Goal: Information Seeking & Learning: Learn about a topic

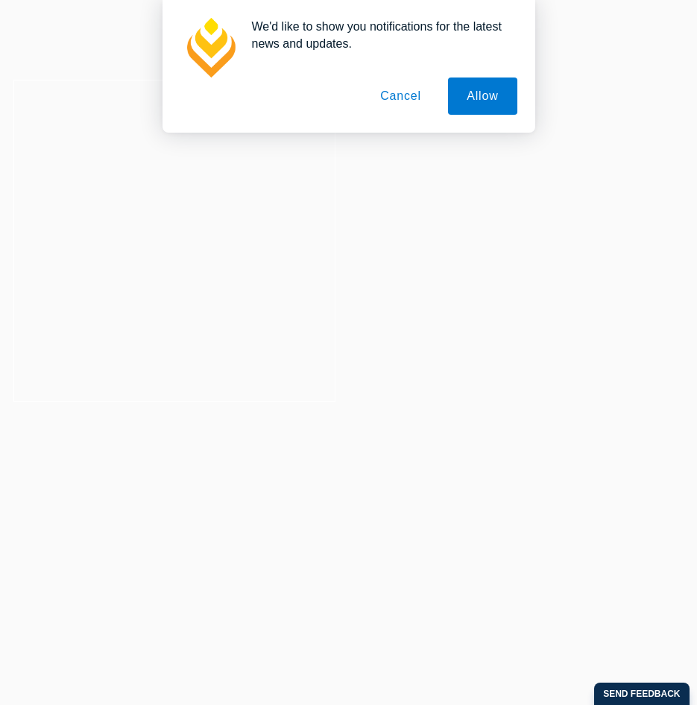
click at [397, 98] on button "Cancel" at bounding box center [400, 96] width 78 height 37
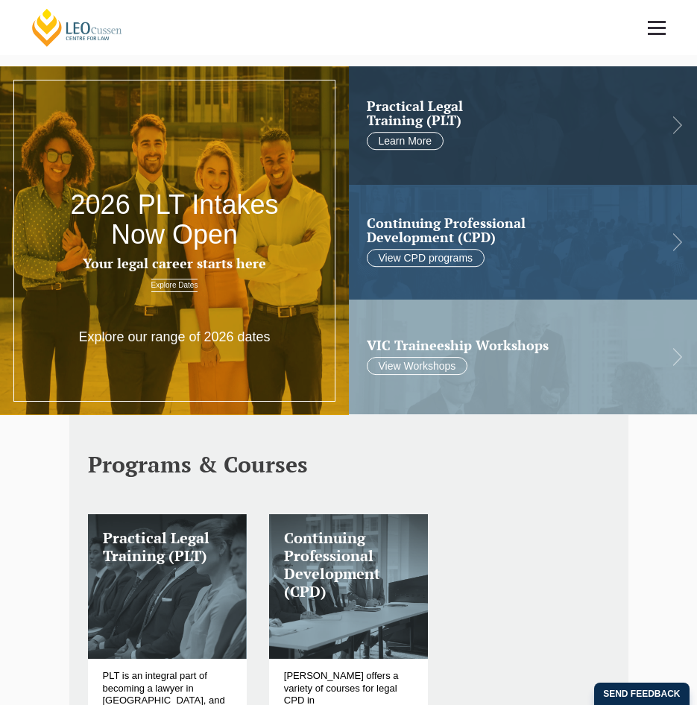
click at [656, 33] on span at bounding box center [657, 34] width 18 height 2
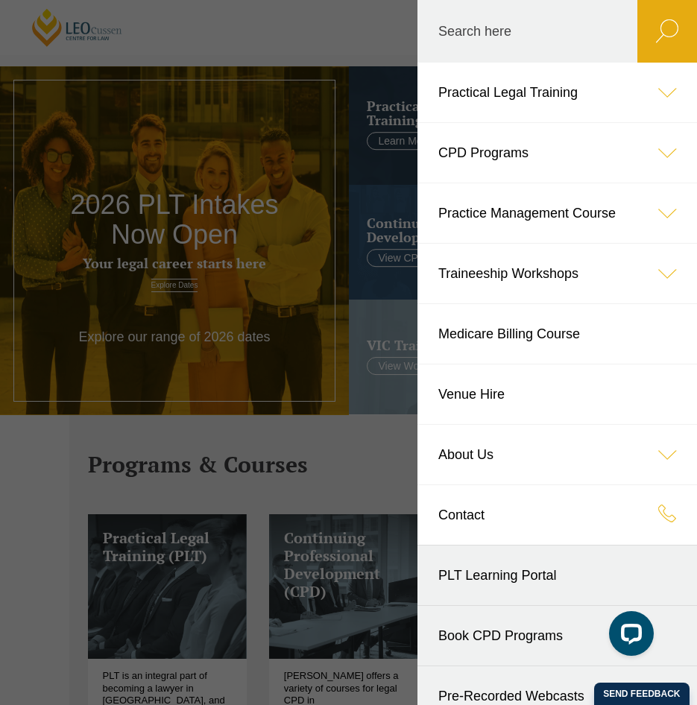
click at [641, 98] on icon at bounding box center [667, 93] width 60 height 60
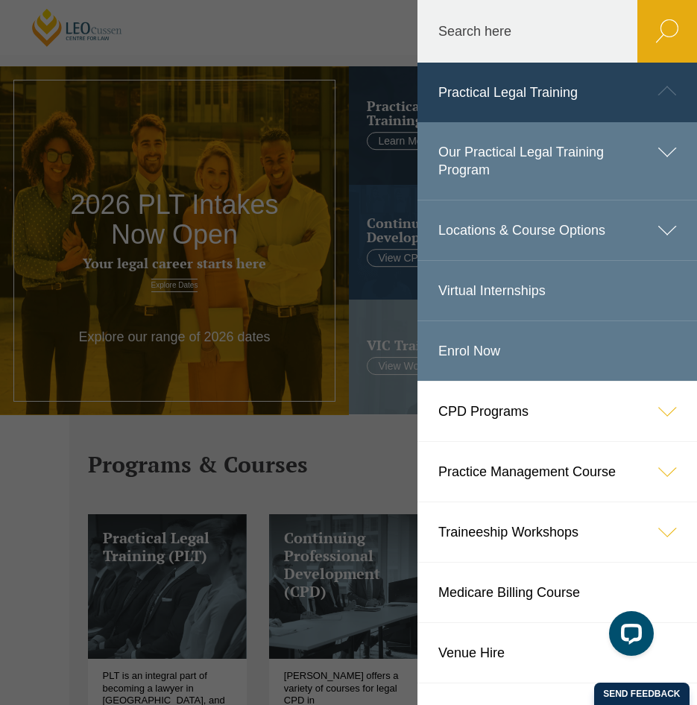
click at [650, 155] on icon at bounding box center [667, 152] width 60 height 60
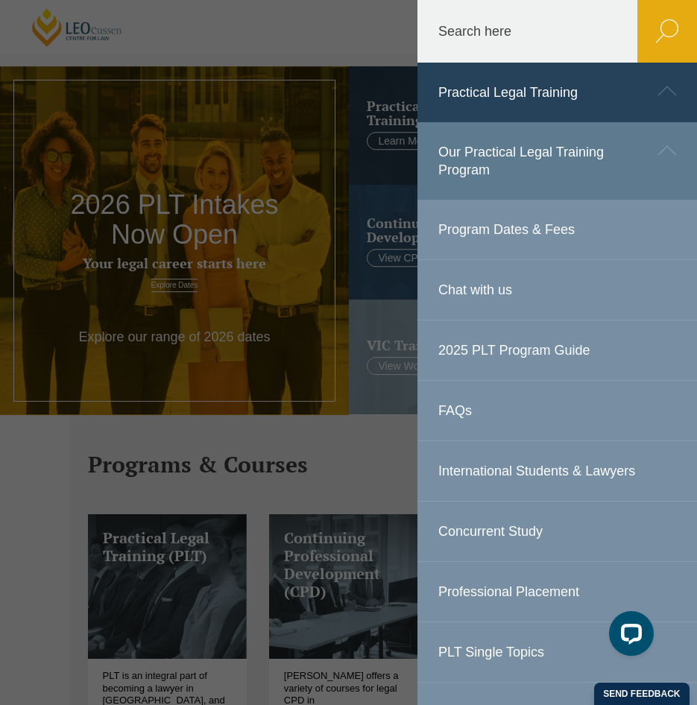
click at [474, 227] on link "Program Dates & Fees" at bounding box center [556, 230] width 279 height 60
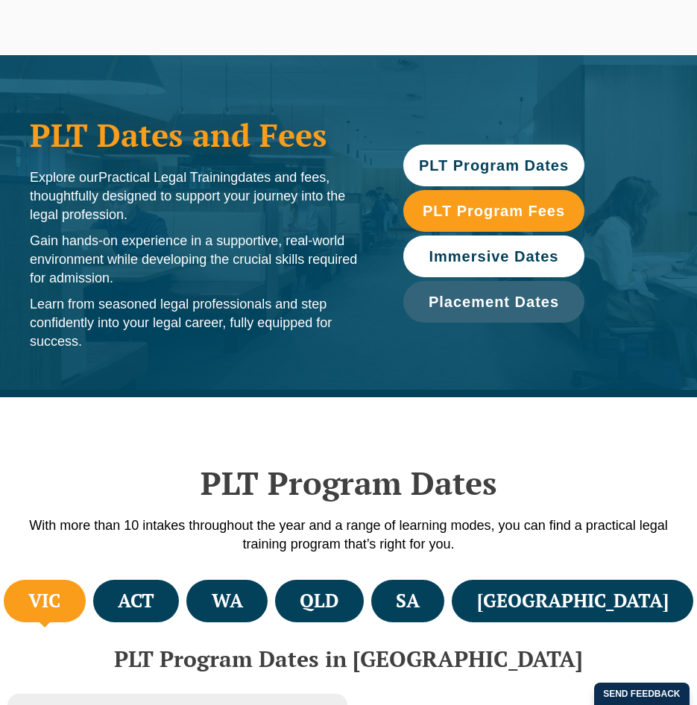
click at [456, 256] on span "Immersive Dates" at bounding box center [494, 256] width 130 height 15
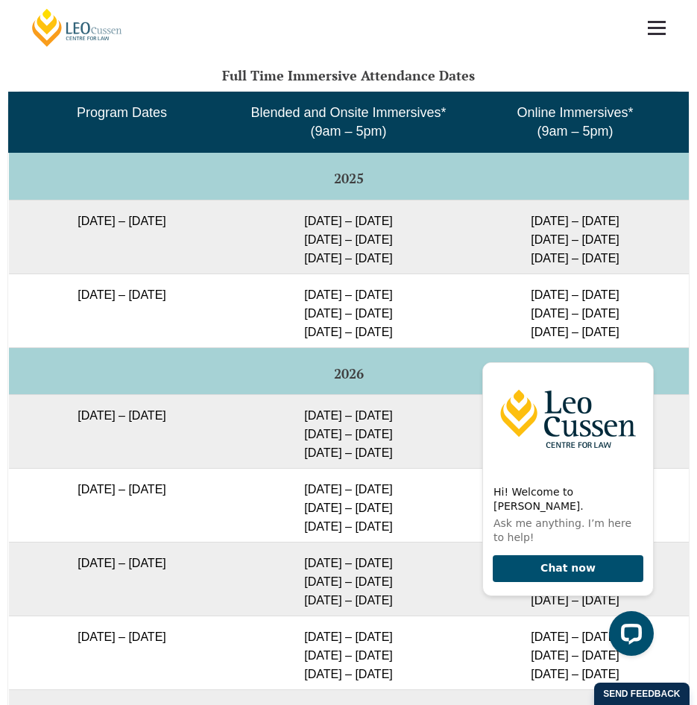
scroll to position [2486, 0]
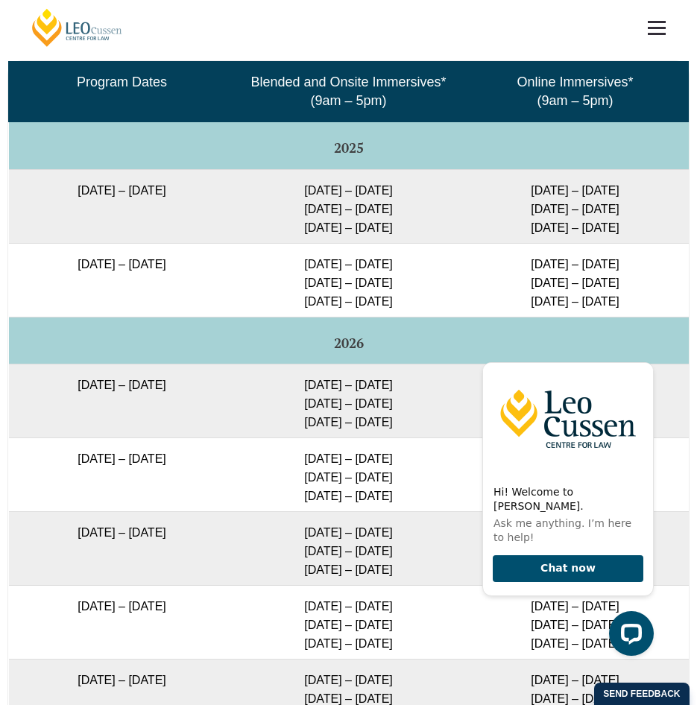
drag, startPoint x: 294, startPoint y: 180, endPoint x: 404, endPoint y: 216, distance: 115.3
click at [404, 216] on td "29 Sep – 2 Oct 2025 9 – 11 Dec 2025 10 – 12 Feb 2026" at bounding box center [349, 206] width 227 height 74
drag, startPoint x: 404, startPoint y: 216, endPoint x: 372, endPoint y: 218, distance: 32.1
click at [372, 218] on td "29 Sep – 2 Oct 2025 9 – 11 Dec 2025 10 – 12 Feb 2026" at bounding box center [349, 206] width 227 height 74
drag, startPoint x: 295, startPoint y: 178, endPoint x: 406, endPoint y: 215, distance: 117.1
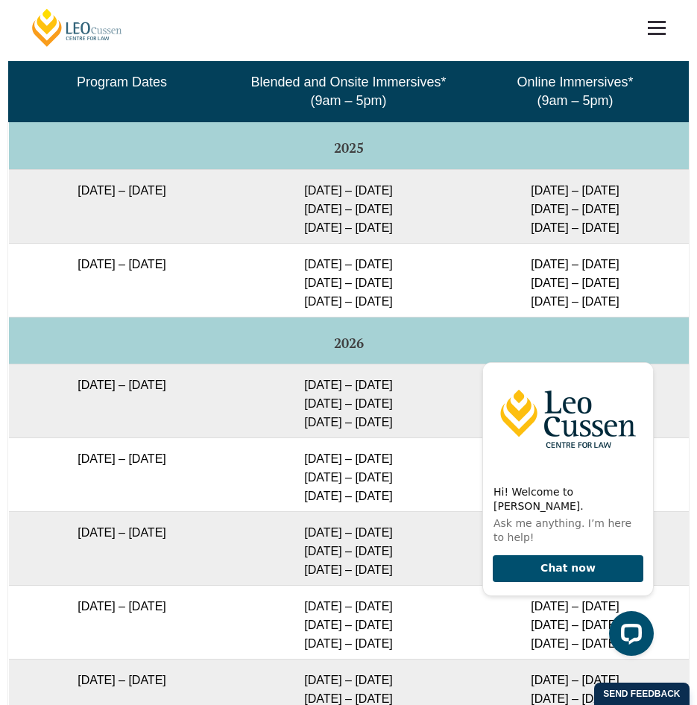
click at [406, 215] on td "29 Sep – 2 Oct 2025 9 – 11 Dec 2025 10 – 12 Feb 2026" at bounding box center [349, 206] width 227 height 74
drag, startPoint x: 406, startPoint y: 215, endPoint x: 399, endPoint y: 215, distance: 7.5
click at [399, 215] on td "29 Sep – 2 Oct 2025 9 – 11 Dec 2025 10 – 12 Feb 2026" at bounding box center [349, 206] width 227 height 74
click at [645, 359] on icon "Hide greeting" at bounding box center [645, 350] width 18 height 18
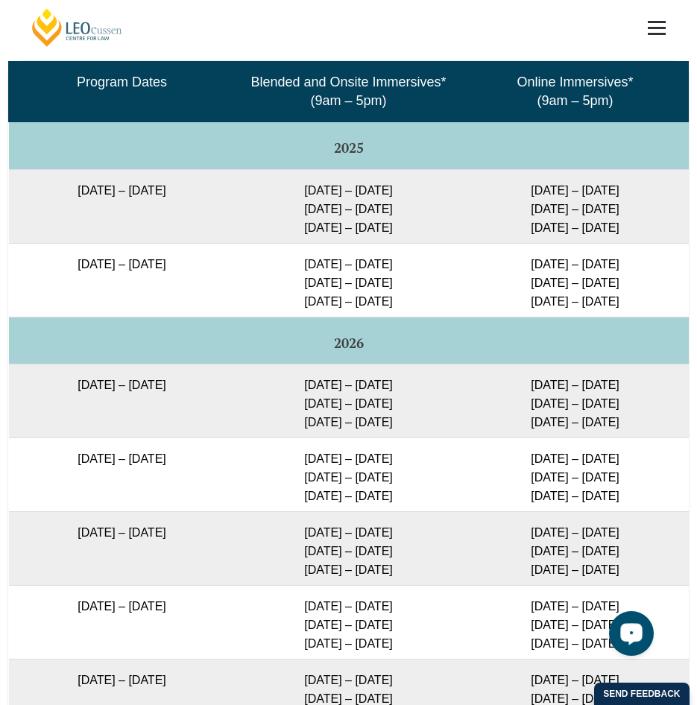
click at [626, 634] on icon "Open LiveChat chat widget" at bounding box center [632, 633] width 14 height 10
click at [659, 23] on link at bounding box center [656, 27] width 55 height 55
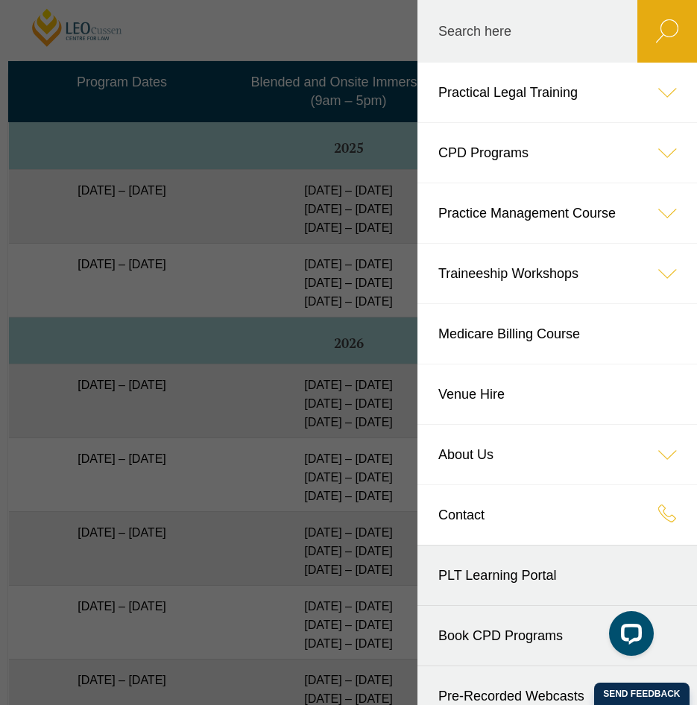
click at [625, 517] on link "Contact" at bounding box center [556, 515] width 279 height 60
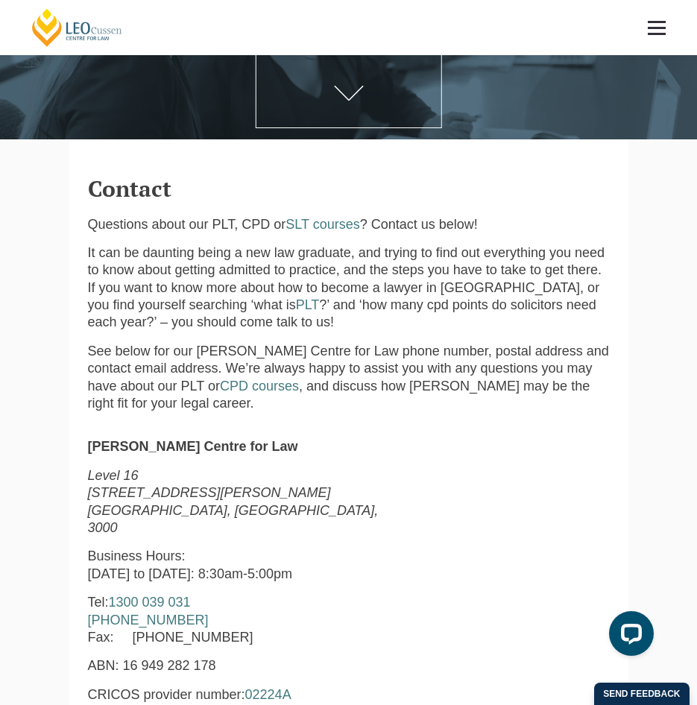
scroll to position [149, 0]
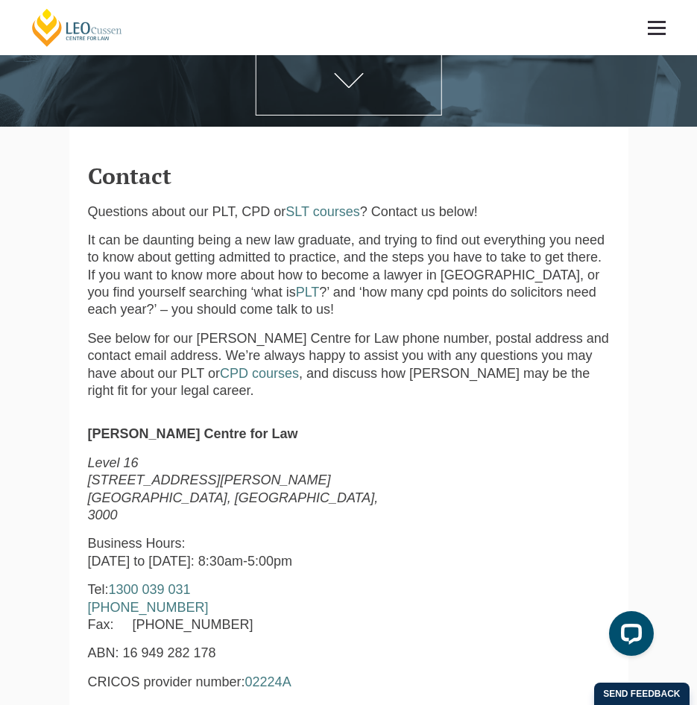
click at [654, 36] on link at bounding box center [656, 27] width 55 height 55
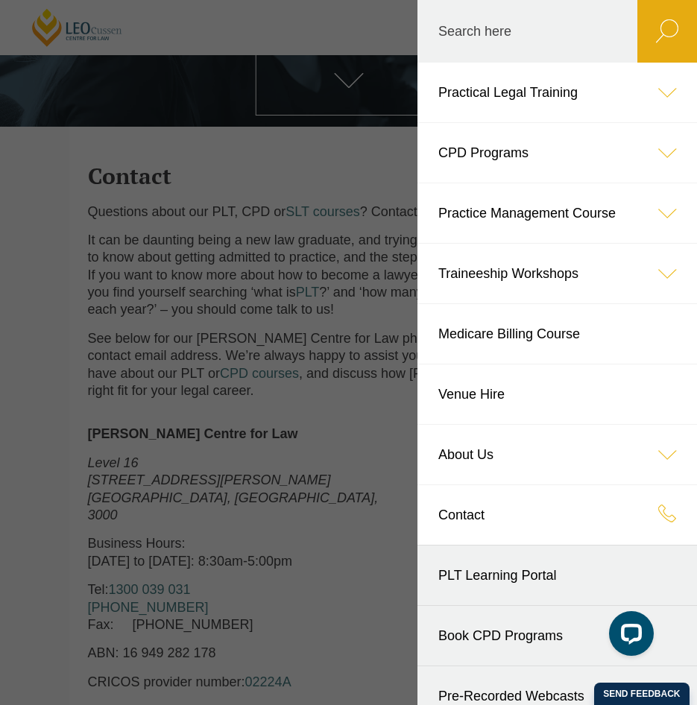
click at [642, 92] on icon at bounding box center [667, 93] width 60 height 60
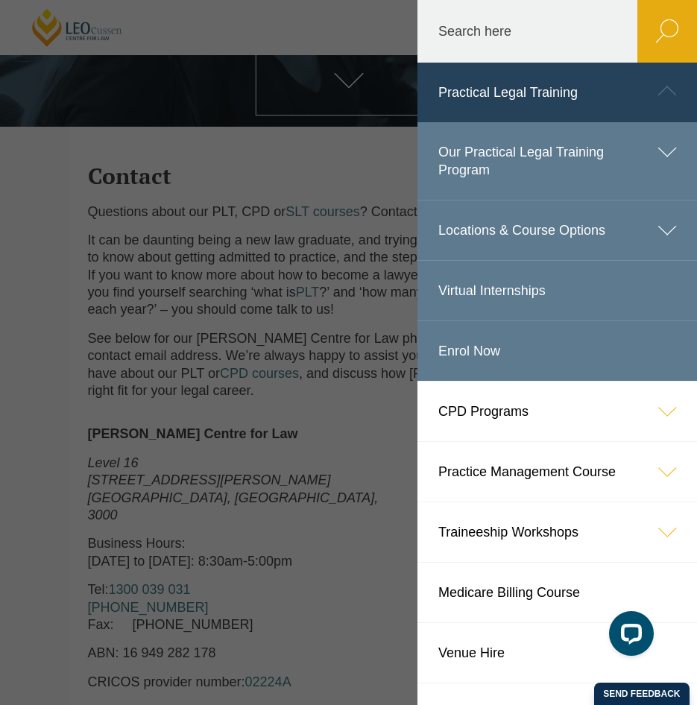
click at [625, 163] on link "Our Practical Legal Training Program" at bounding box center [556, 161] width 279 height 78
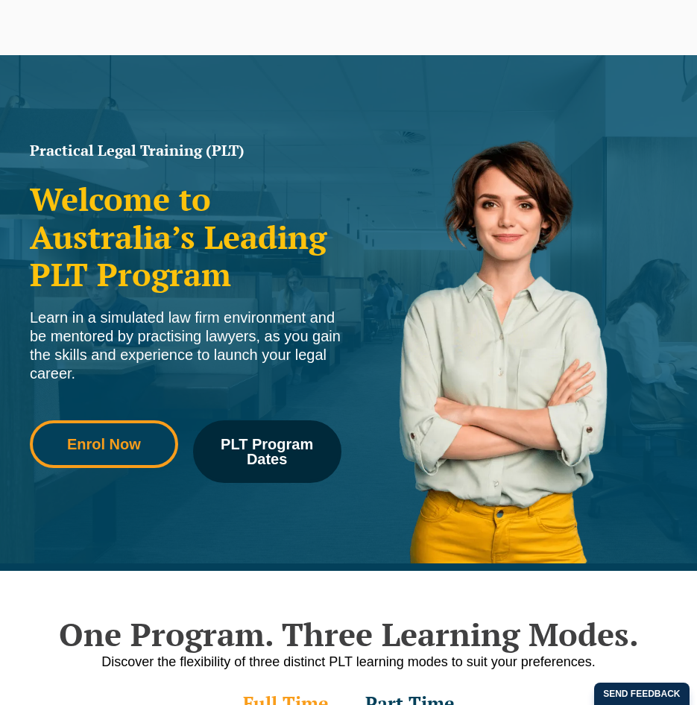
click at [150, 442] on span "Enrol Now" at bounding box center [103, 444] width 127 height 15
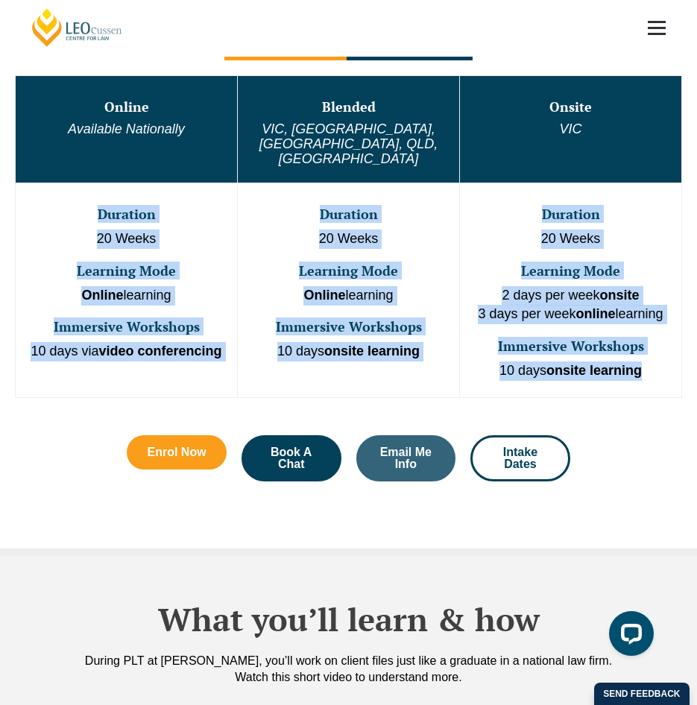
drag, startPoint x: 98, startPoint y: 192, endPoint x: 669, endPoint y: 345, distance: 591.0
click at [669, 345] on tr "Duration 20 Weeks Learning Mode Online learning Immersive Workshops 10 days via…" at bounding box center [349, 290] width 666 height 214
drag, startPoint x: 669, startPoint y: 345, endPoint x: 640, endPoint y: 340, distance: 28.8
click at [640, 363] on strong "onsite learning" at bounding box center [593, 370] width 95 height 15
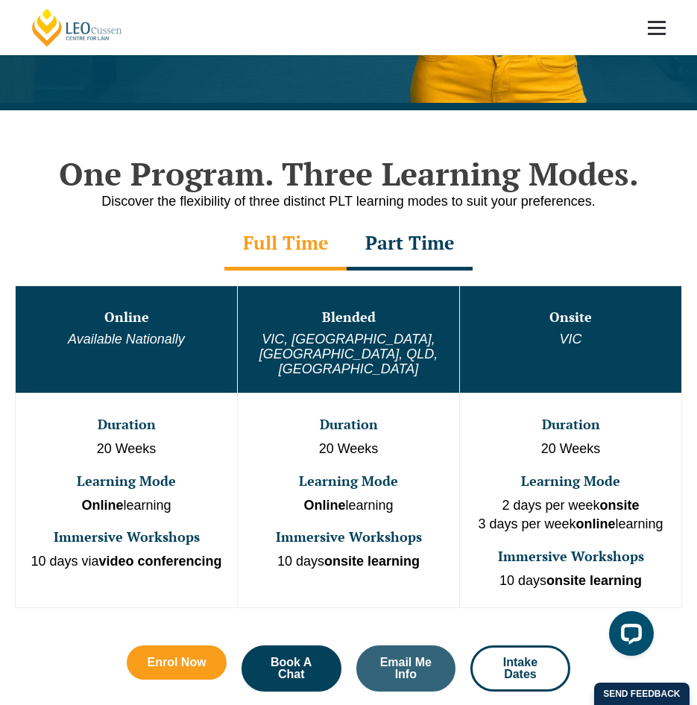
scroll to position [447, 0]
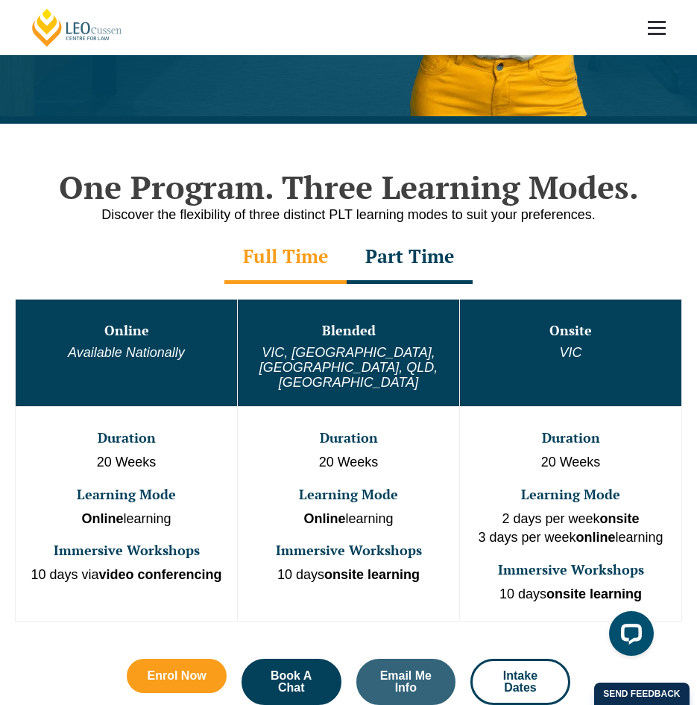
click at [645, 23] on link at bounding box center [656, 27] width 55 height 55
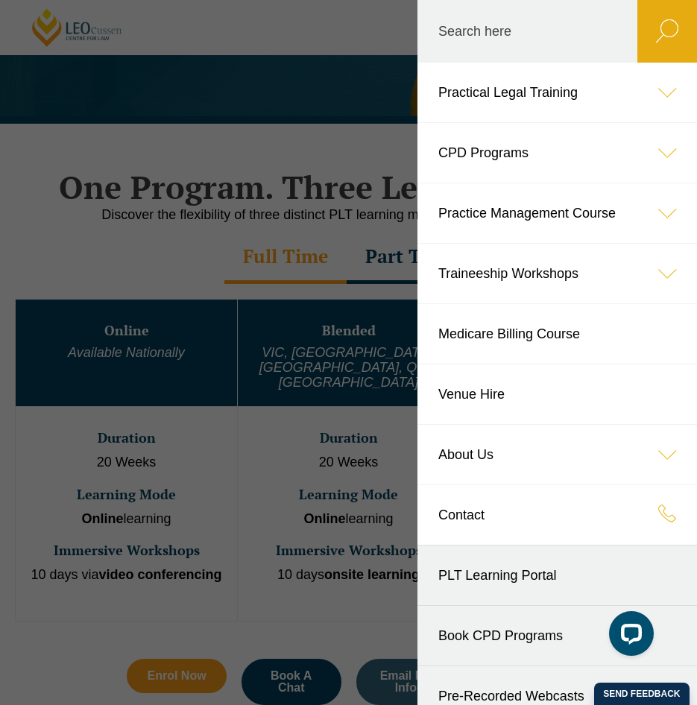
click at [645, 92] on icon at bounding box center [667, 93] width 60 height 60
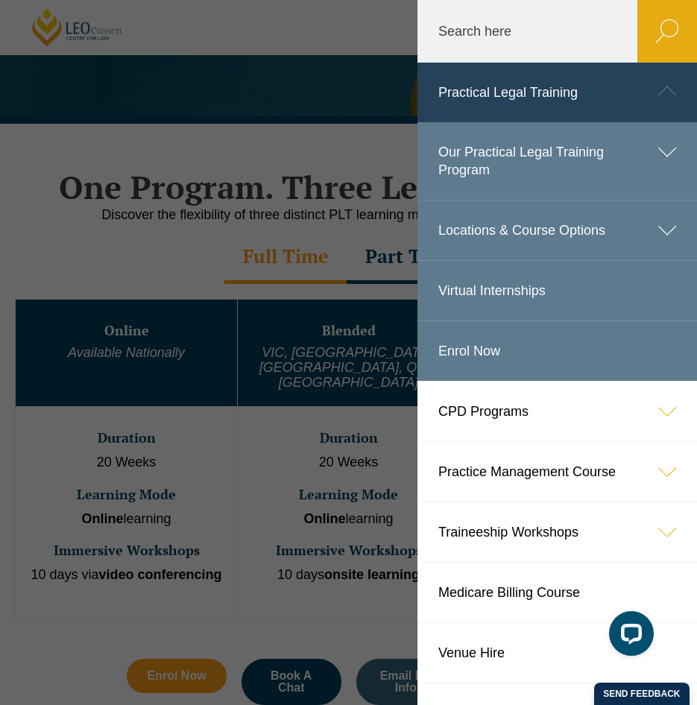
click at [648, 143] on icon at bounding box center [667, 152] width 60 height 60
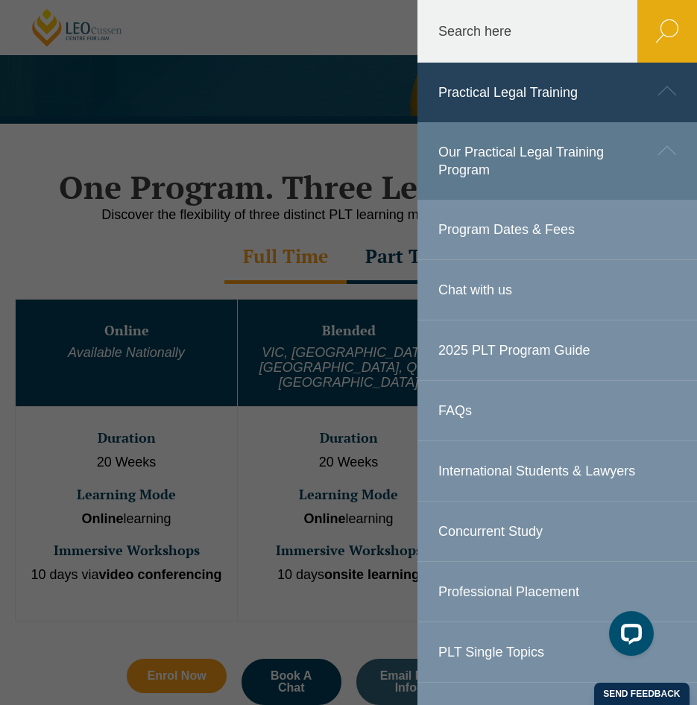
click at [473, 230] on link "Program Dates & Fees" at bounding box center [556, 230] width 279 height 60
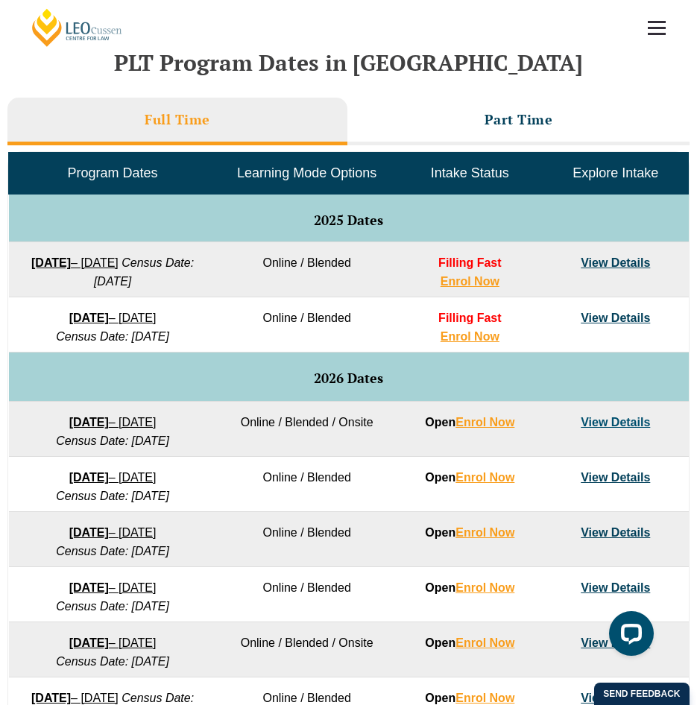
click at [613, 256] on link "View Details" at bounding box center [615, 262] width 69 height 13
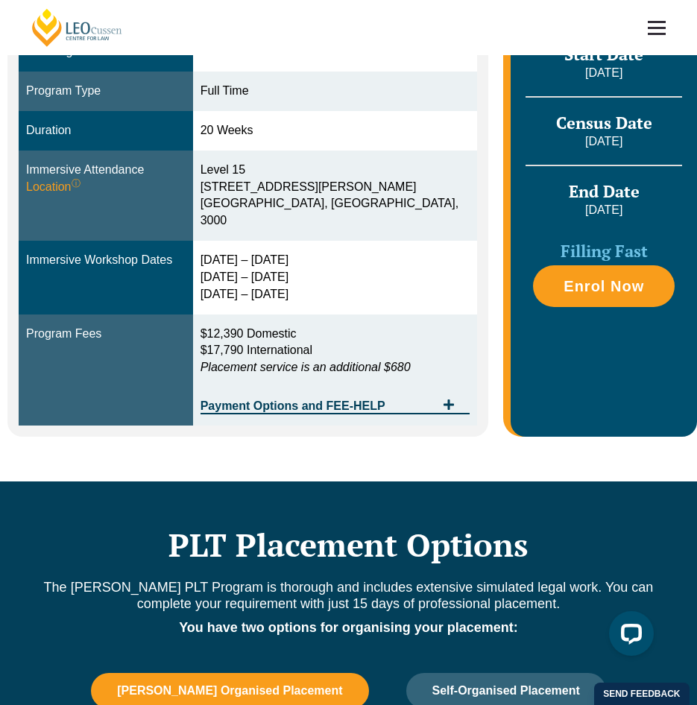
scroll to position [447, 0]
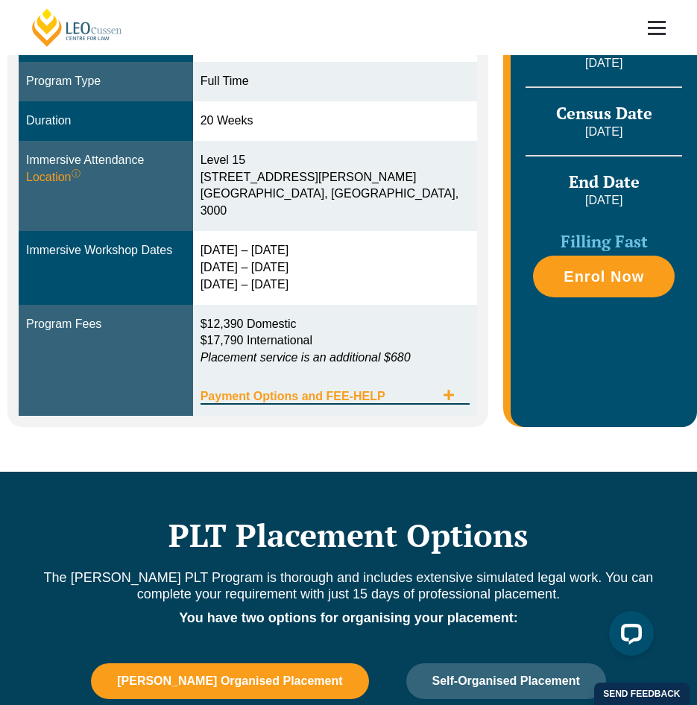
click at [355, 391] on span "Payment Options and FEE-HELP" at bounding box center [318, 397] width 236 height 12
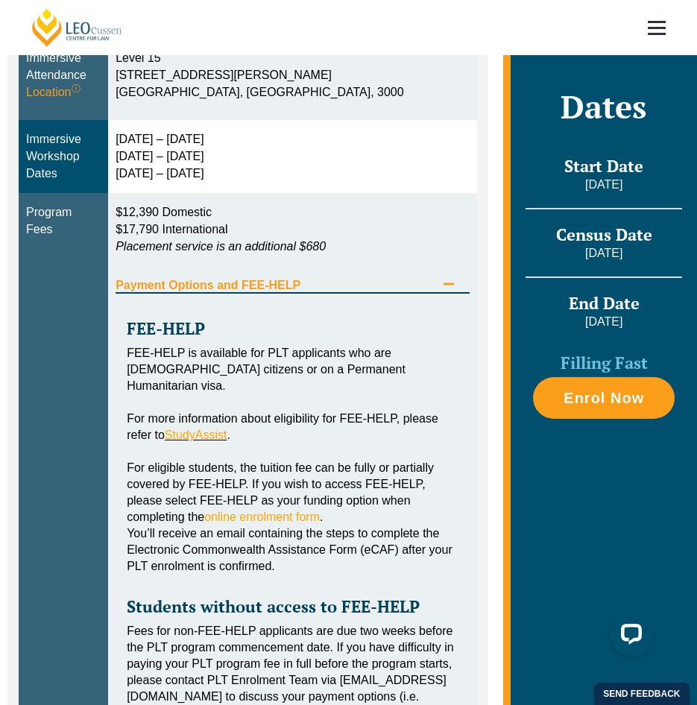
scroll to position [596, 0]
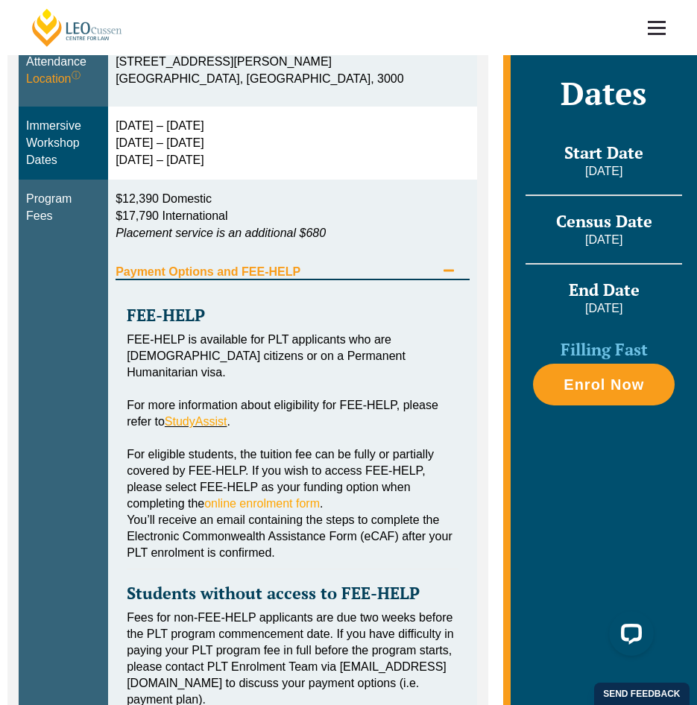
click at [264, 266] on span "Payment Options and FEE-HELP" at bounding box center [276, 272] width 320 height 12
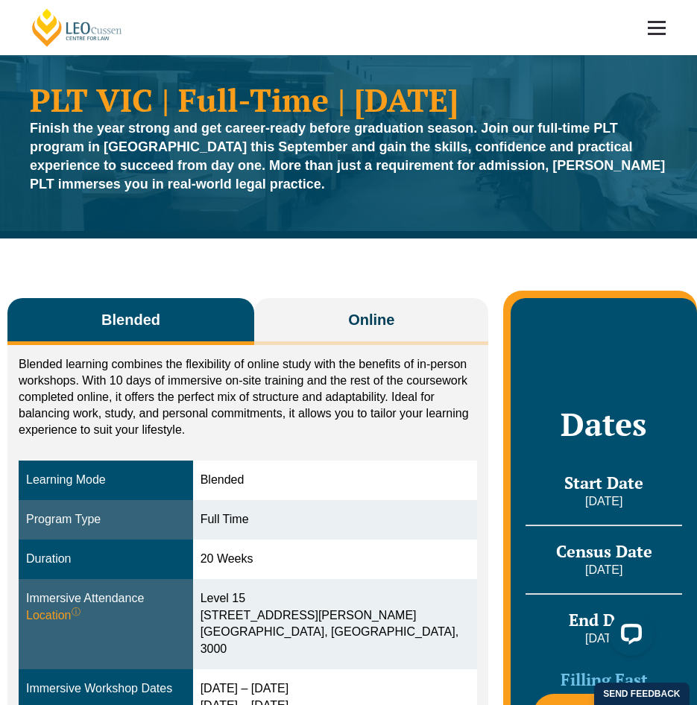
scroll to position [0, 0]
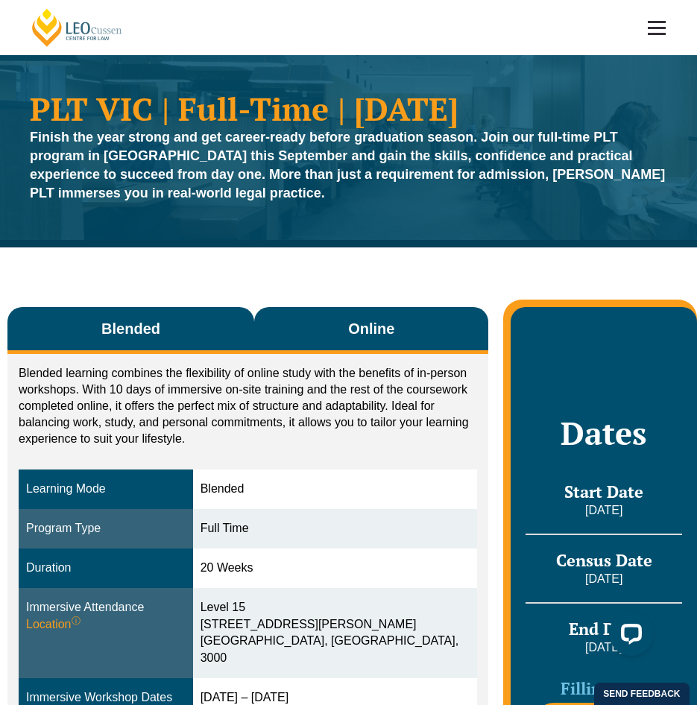
click at [316, 333] on button "Online" at bounding box center [371, 330] width 234 height 47
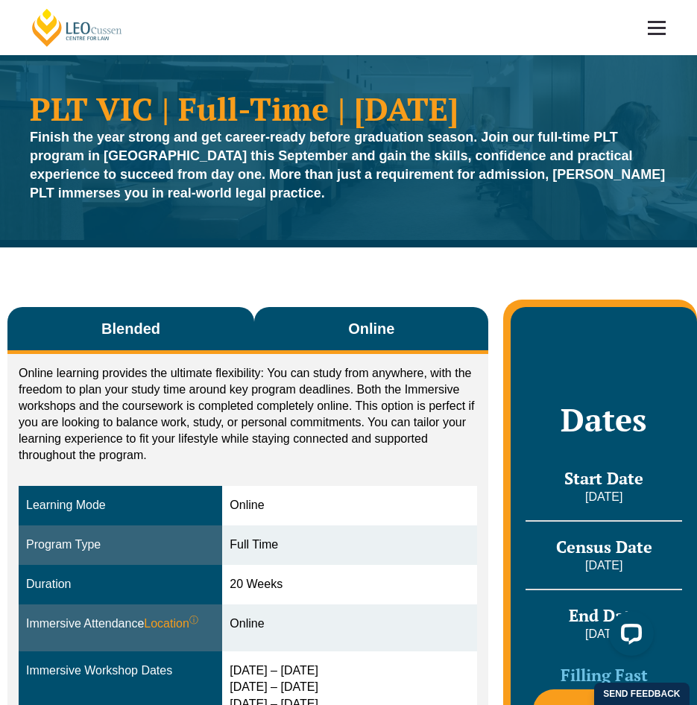
click at [168, 335] on button "Blended" at bounding box center [130, 330] width 247 height 47
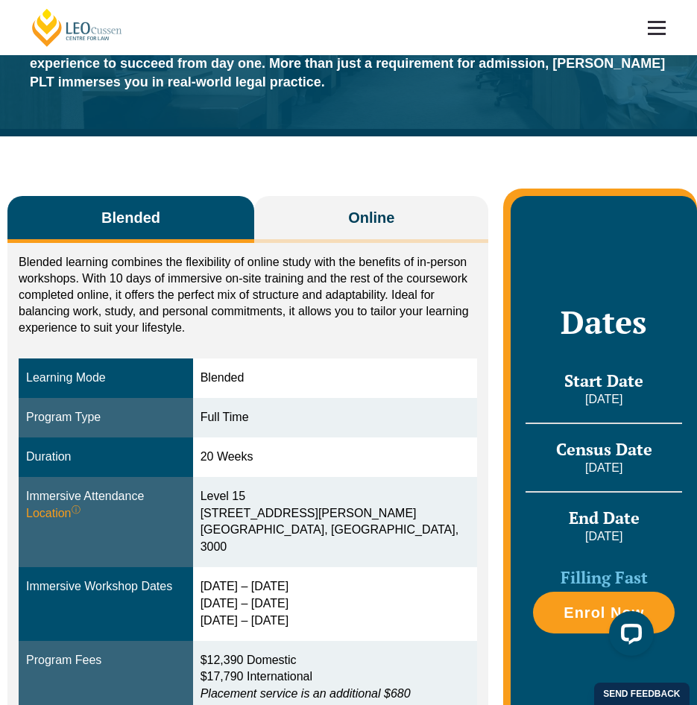
scroll to position [149, 0]
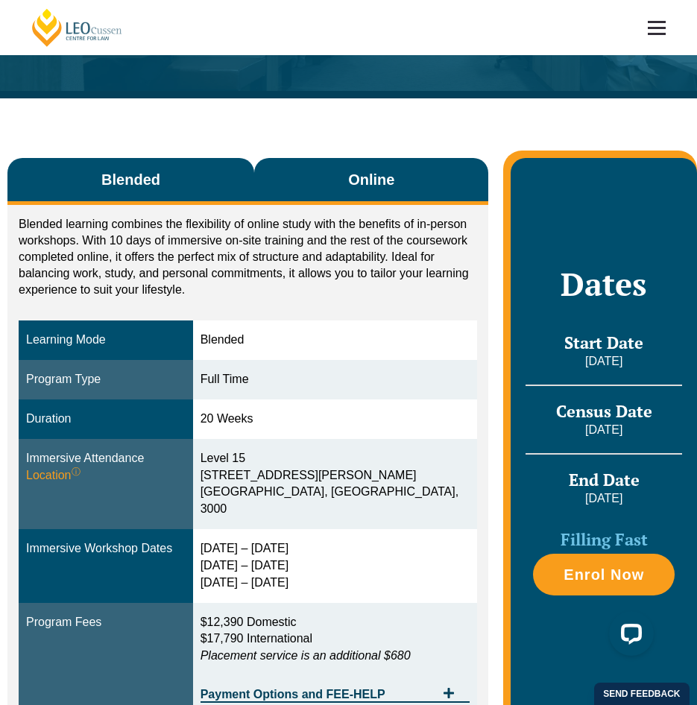
click at [335, 198] on button "Online" at bounding box center [371, 181] width 234 height 47
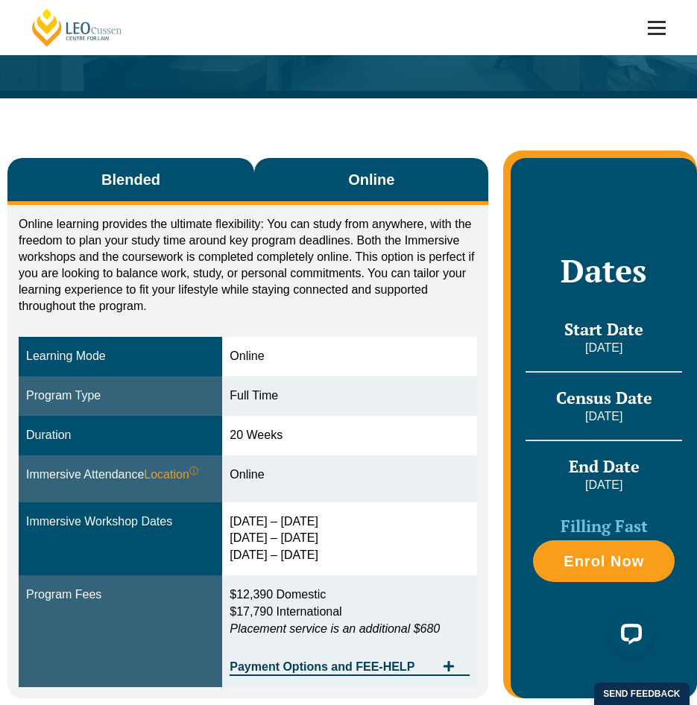
click at [212, 163] on button "Blended" at bounding box center [130, 181] width 247 height 47
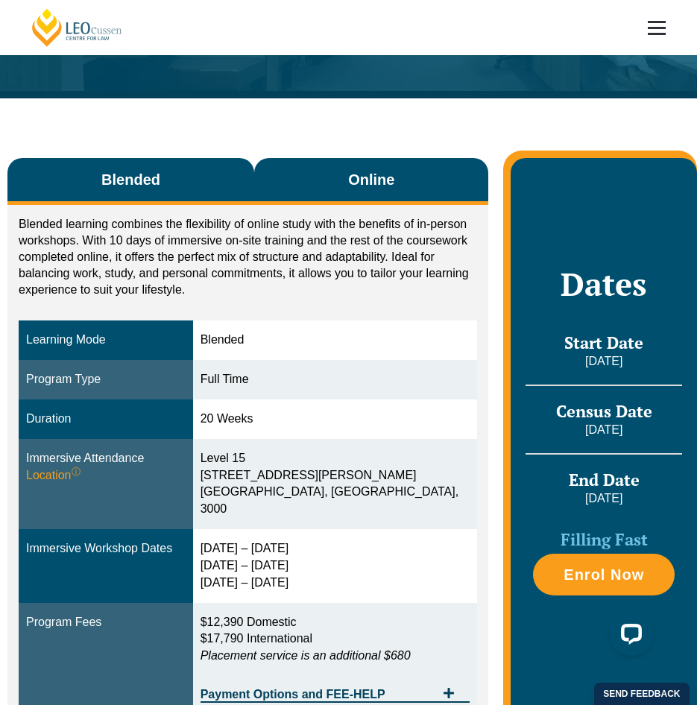
click at [302, 188] on button "Online" at bounding box center [371, 181] width 234 height 47
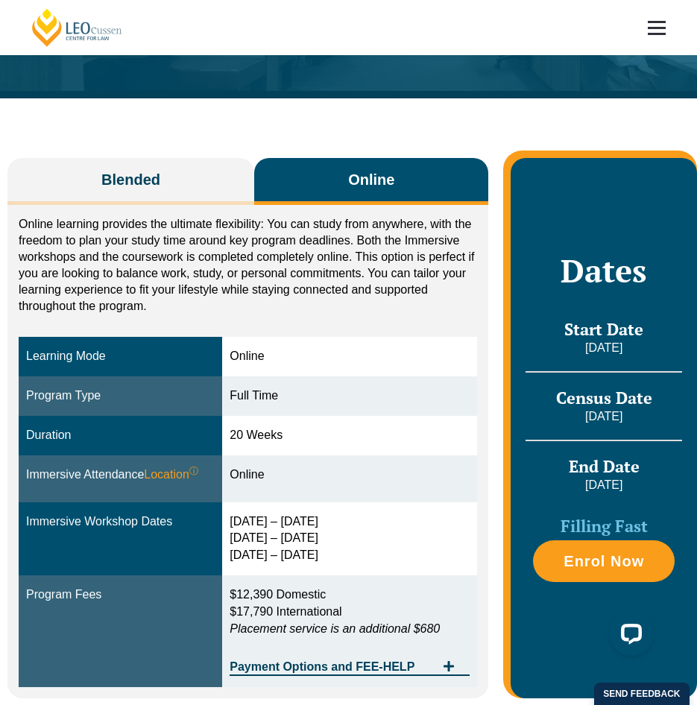
click at [398, 131] on div "Blended Online Blended learning combines the flexibility of online study with t…" at bounding box center [348, 420] width 697 height 644
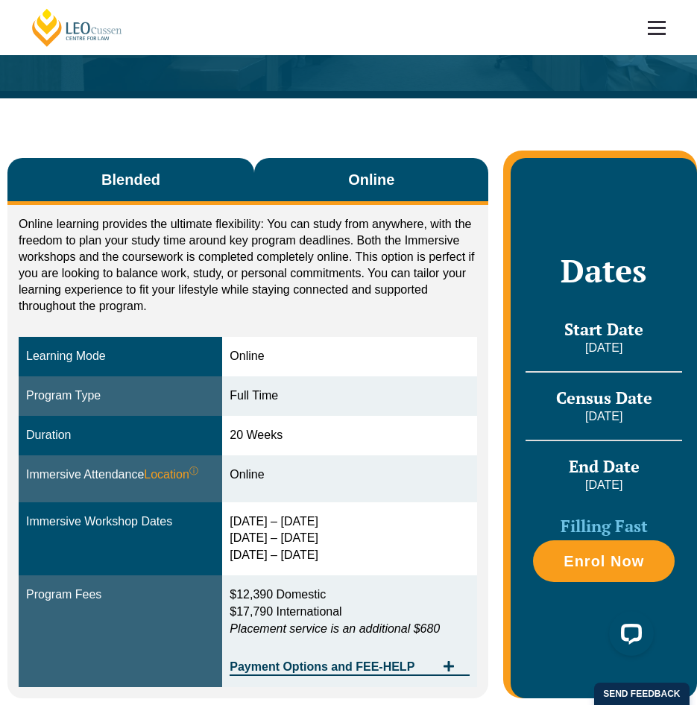
click at [202, 186] on button "Blended" at bounding box center [130, 181] width 247 height 47
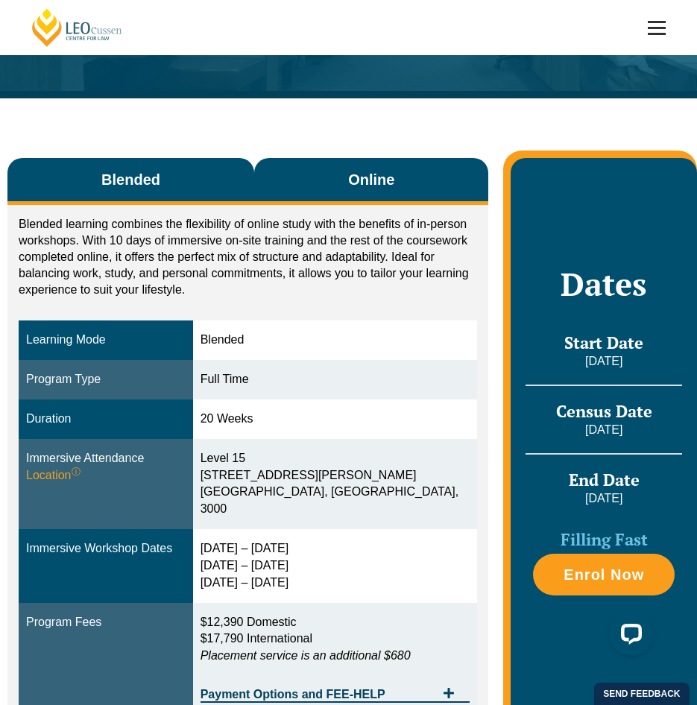
click at [286, 182] on button "Online" at bounding box center [371, 181] width 234 height 47
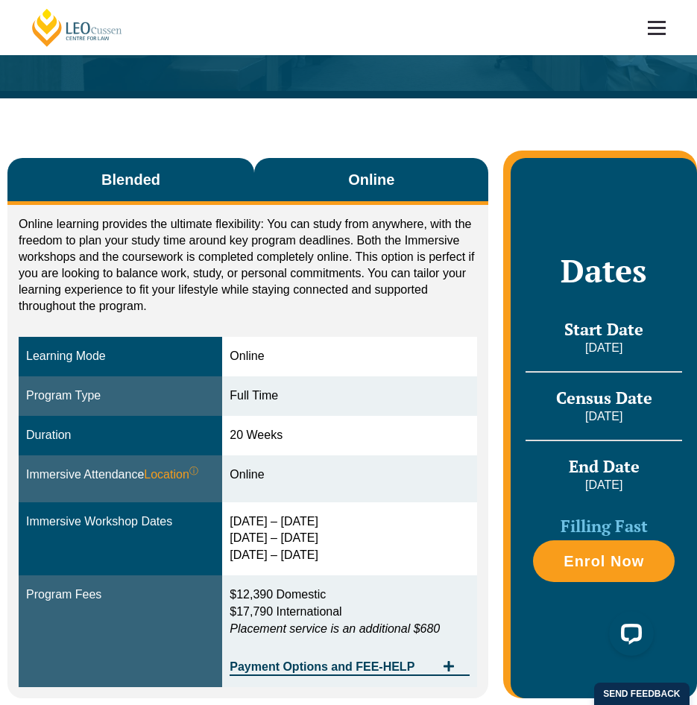
click at [229, 197] on button "Blended" at bounding box center [130, 181] width 247 height 47
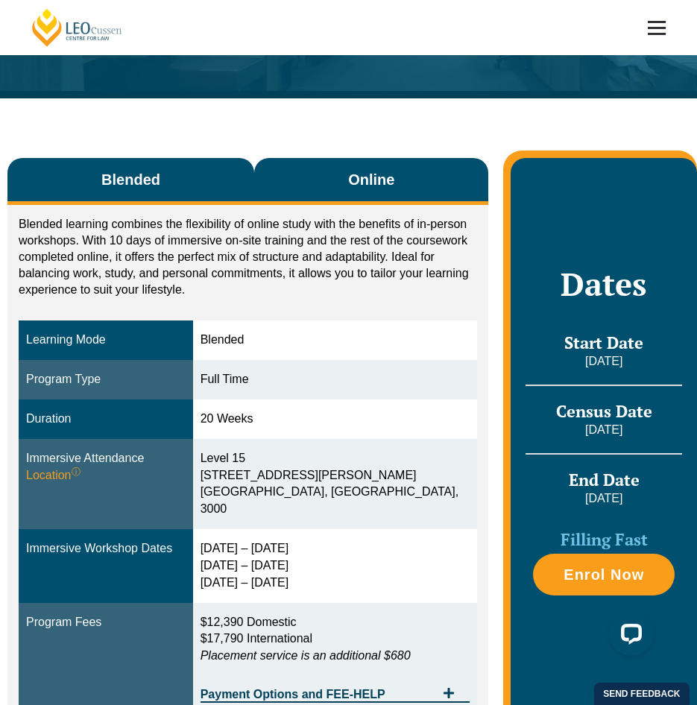
click at [300, 197] on button "Online" at bounding box center [371, 181] width 234 height 47
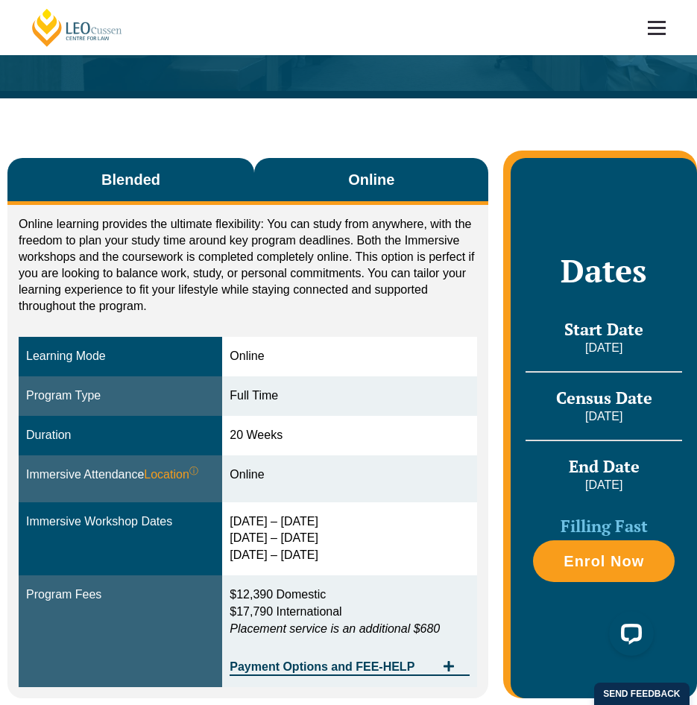
click at [159, 193] on button "Blended" at bounding box center [130, 181] width 247 height 47
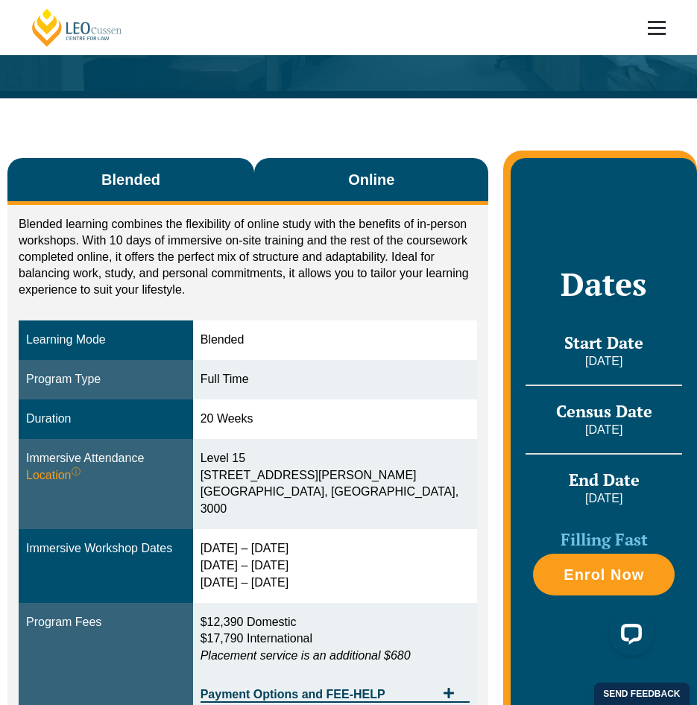
click at [329, 177] on button "Online" at bounding box center [371, 181] width 234 height 47
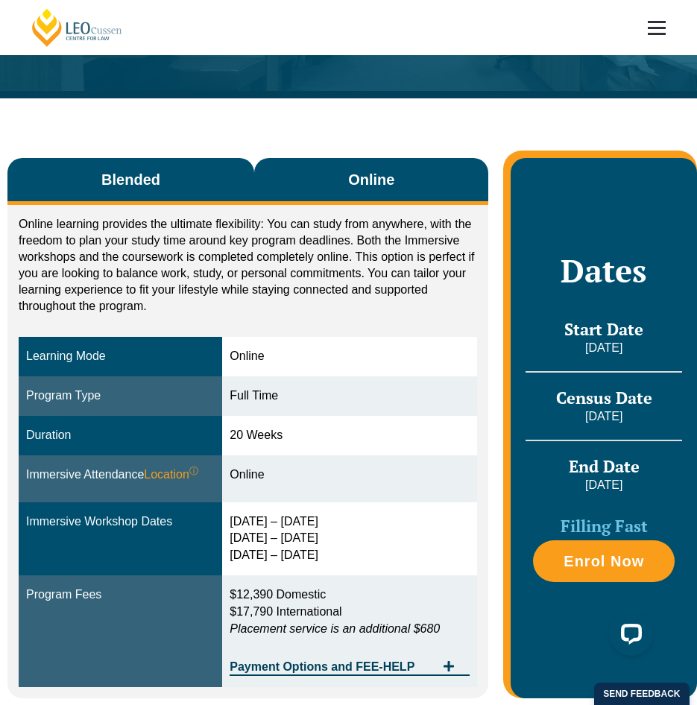
click at [196, 200] on button "Blended" at bounding box center [130, 181] width 247 height 47
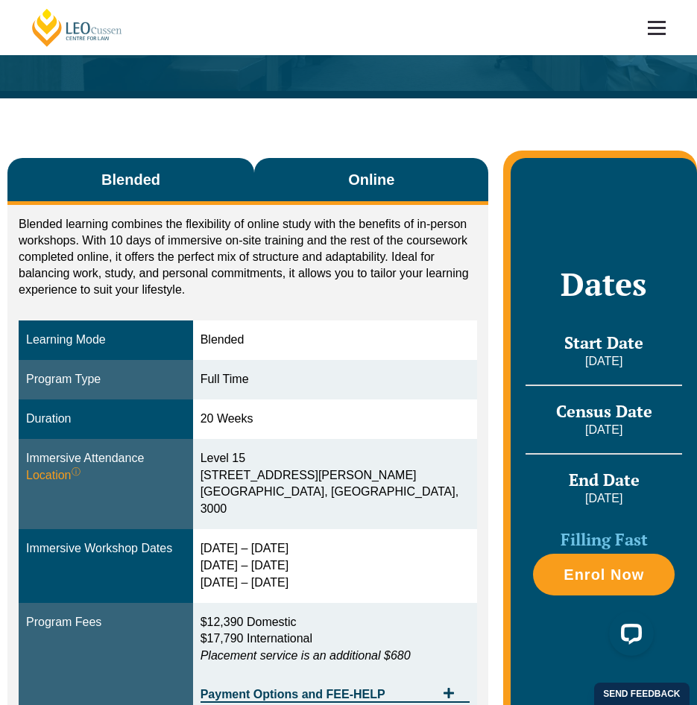
click at [271, 195] on button "Online" at bounding box center [371, 181] width 234 height 47
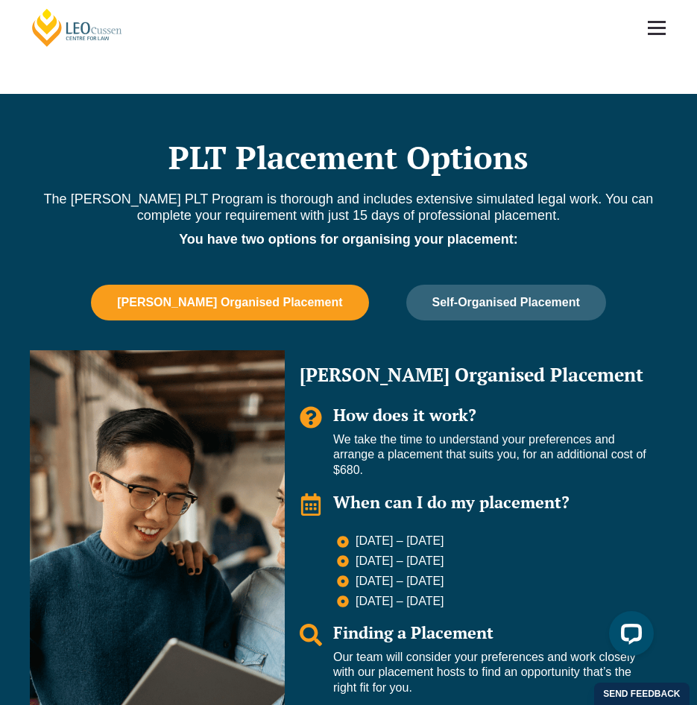
scroll to position [820, 0]
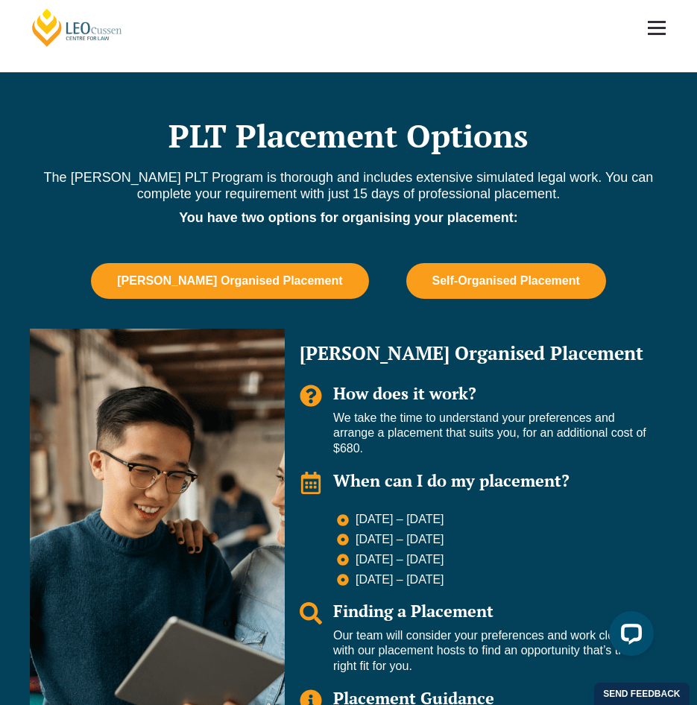
click at [421, 268] on button "Self-Organised Placement" at bounding box center [506, 281] width 200 height 36
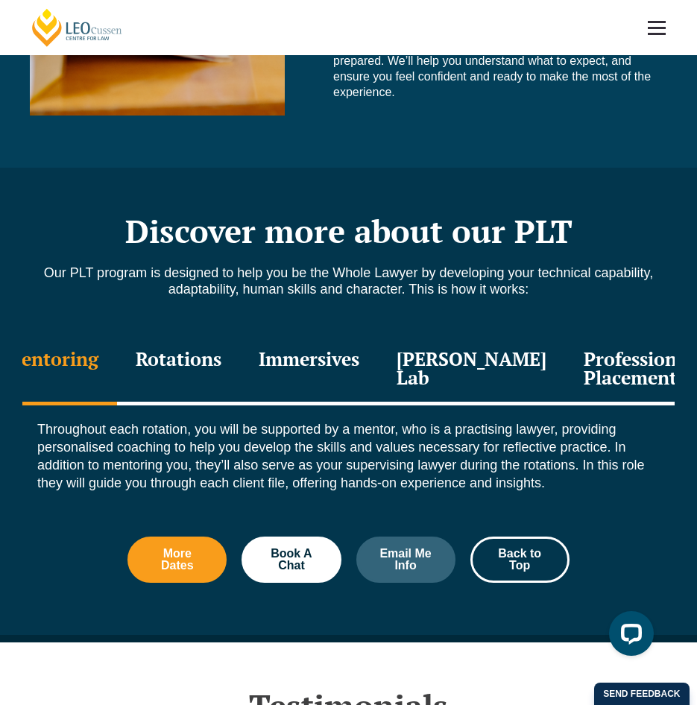
scroll to position [1491, 0]
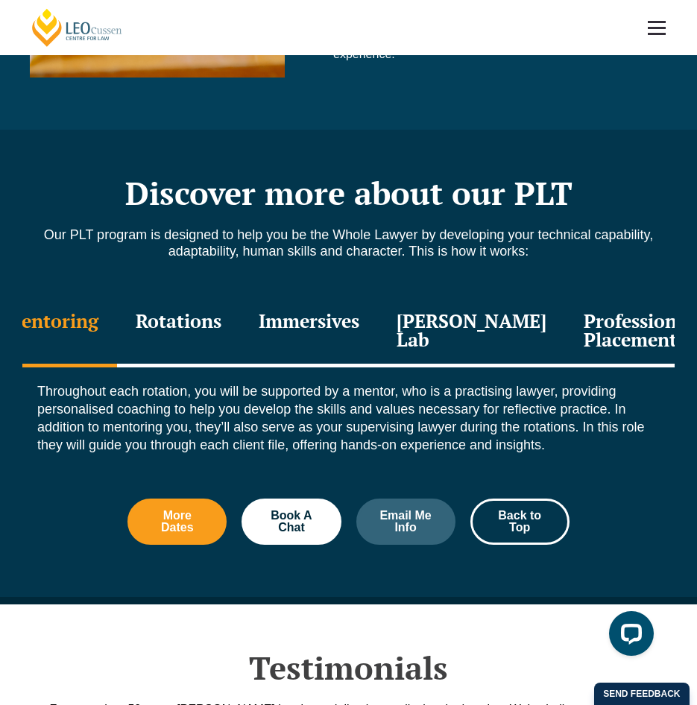
click at [323, 320] on div "Immersives" at bounding box center [309, 332] width 138 height 71
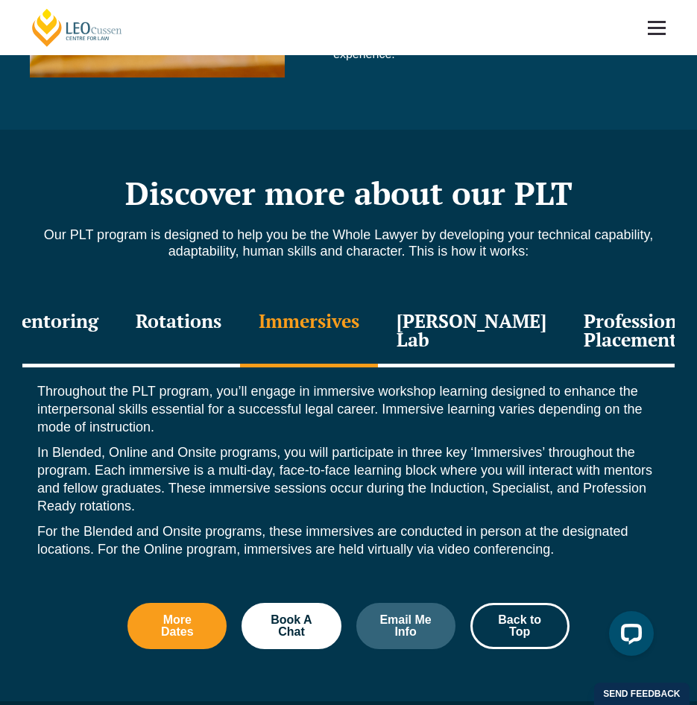
click at [93, 344] on div "Mentoring" at bounding box center [51, 332] width 131 height 71
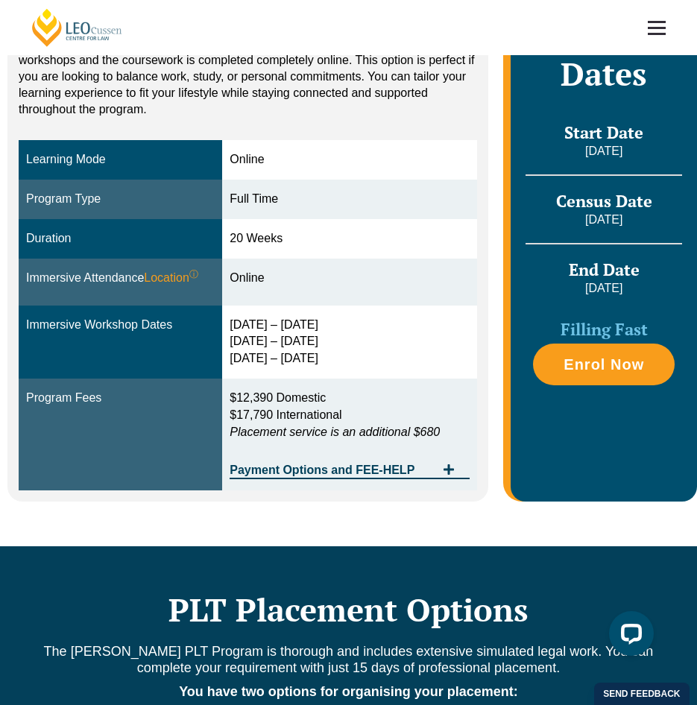
scroll to position [373, 0]
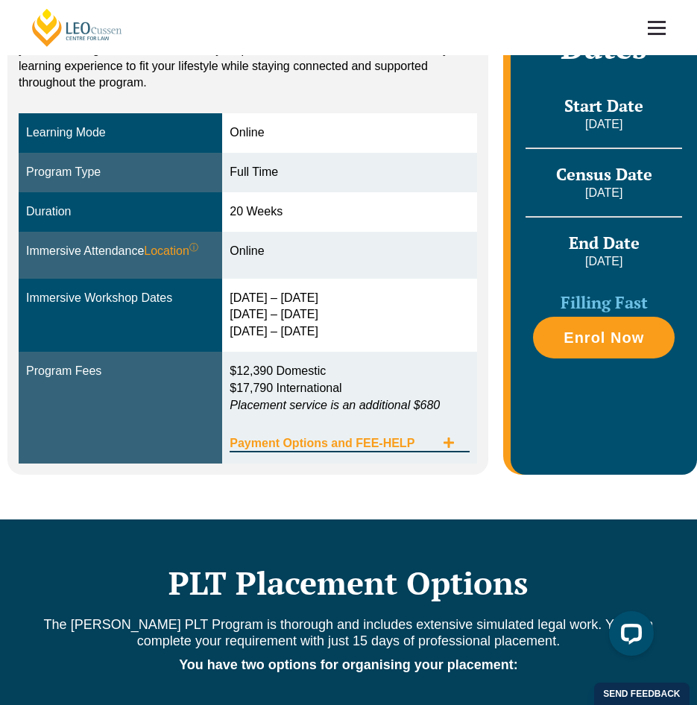
click at [287, 435] on div "Payment Options and FEE-HELP" at bounding box center [350, 437] width 240 height 31
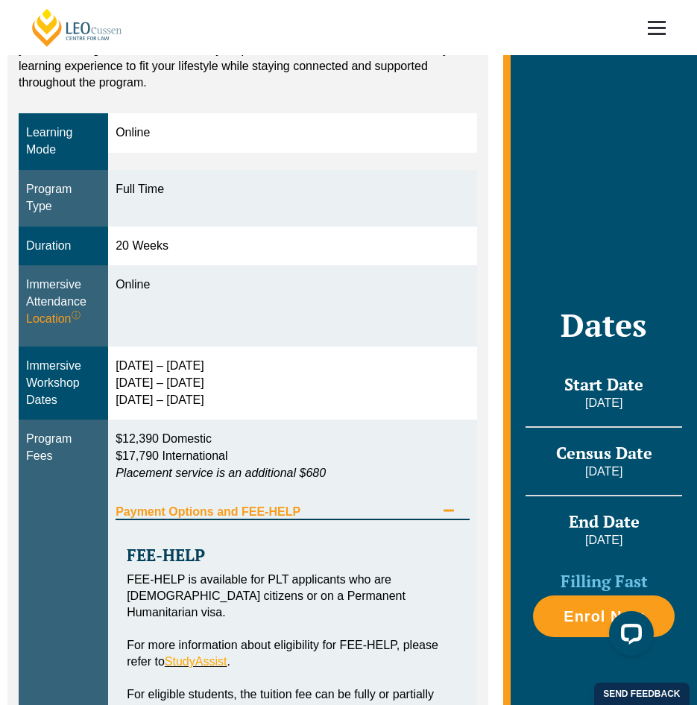
click at [282, 508] on span "Payment Options and FEE-HELP" at bounding box center [276, 512] width 320 height 12
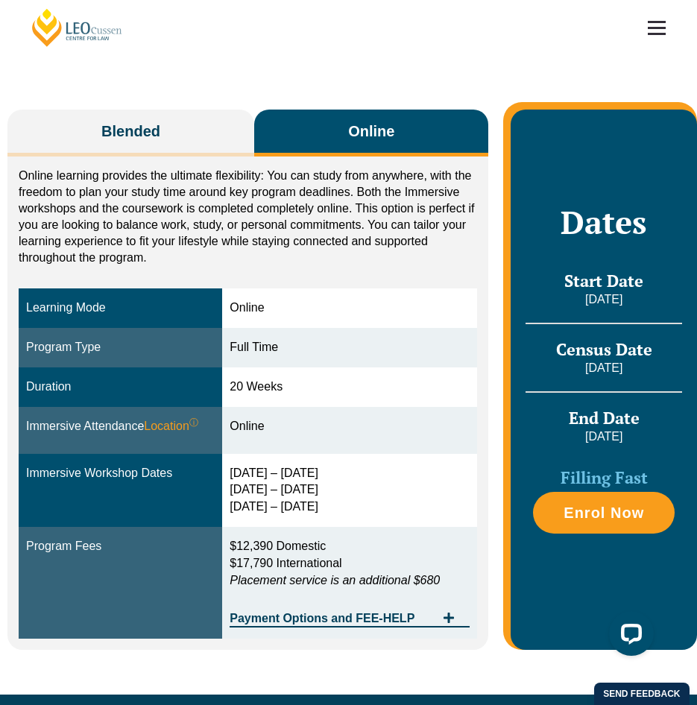
scroll to position [149, 0]
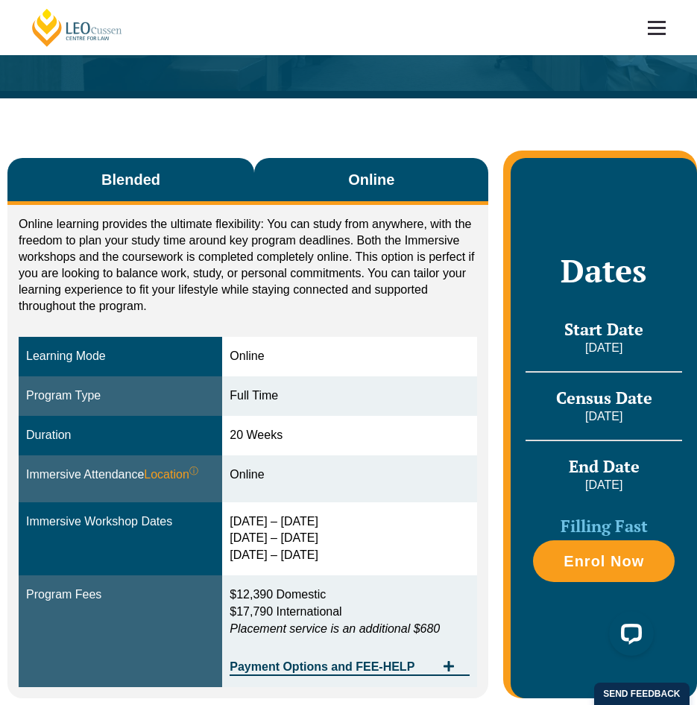
click at [171, 163] on button "Blended" at bounding box center [130, 181] width 247 height 47
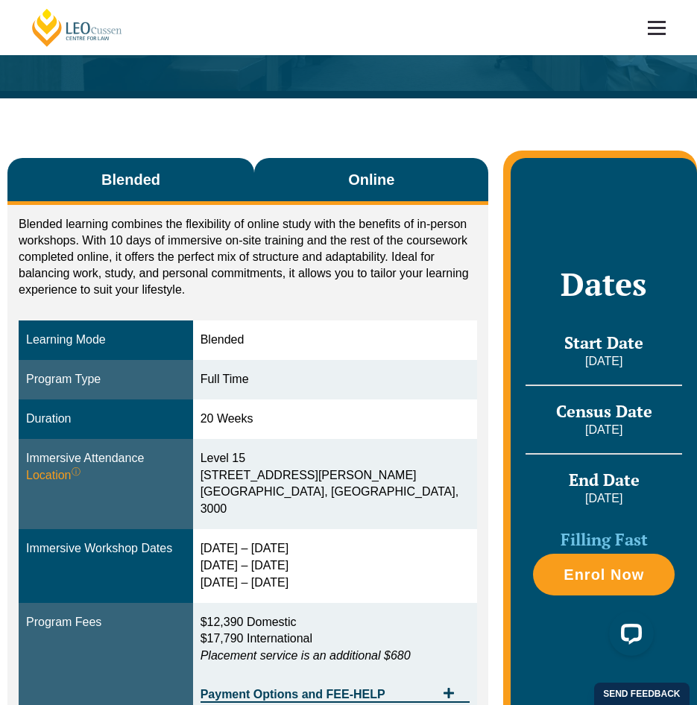
click at [297, 193] on button "Online" at bounding box center [371, 181] width 234 height 47
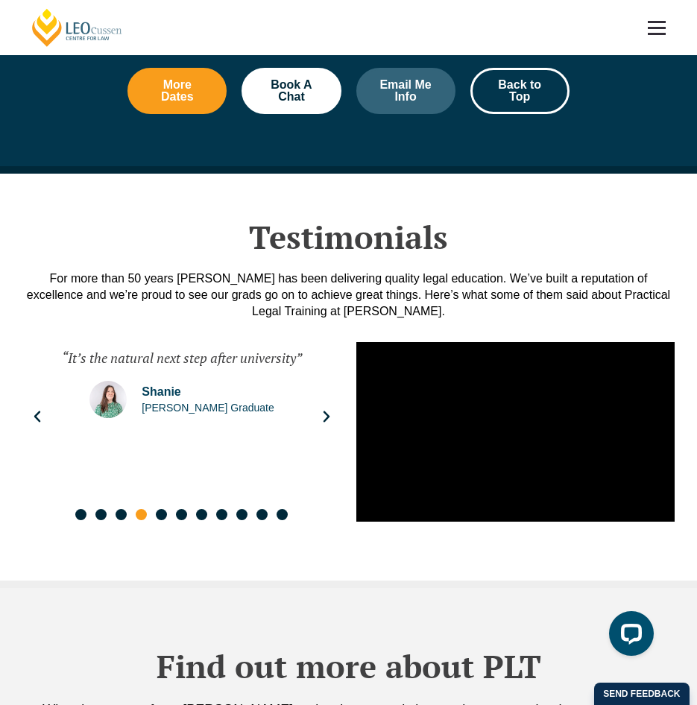
scroll to position [1938, 0]
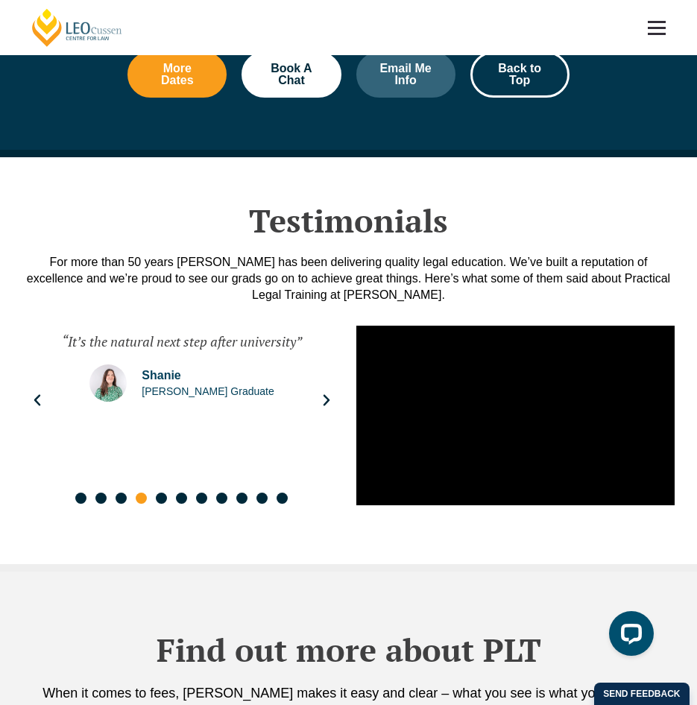
click at [329, 435] on div "“It’s the natural next step after university” Shanie Leo Cussen Graduate" at bounding box center [182, 400] width 303 height 164
click at [329, 408] on icon "Next slide" at bounding box center [326, 400] width 15 height 15
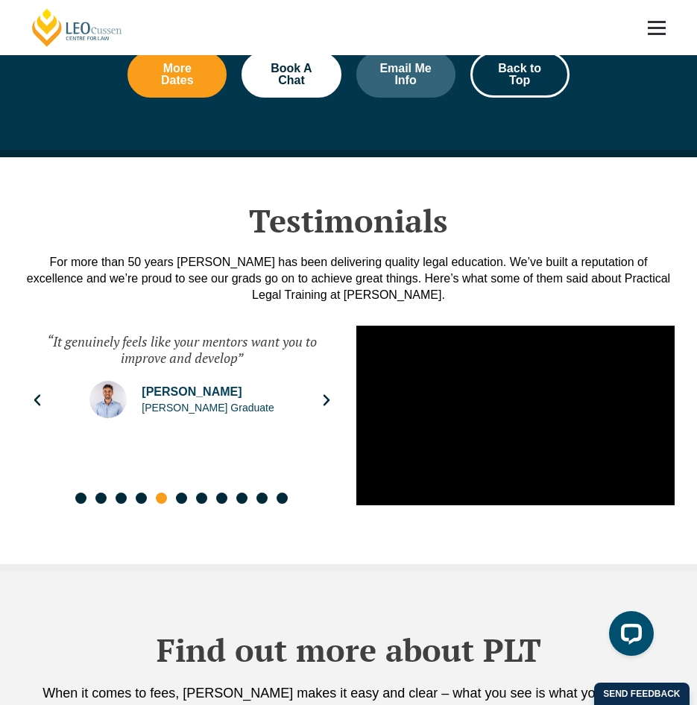
click at [329, 408] on icon "Next slide" at bounding box center [326, 400] width 15 height 15
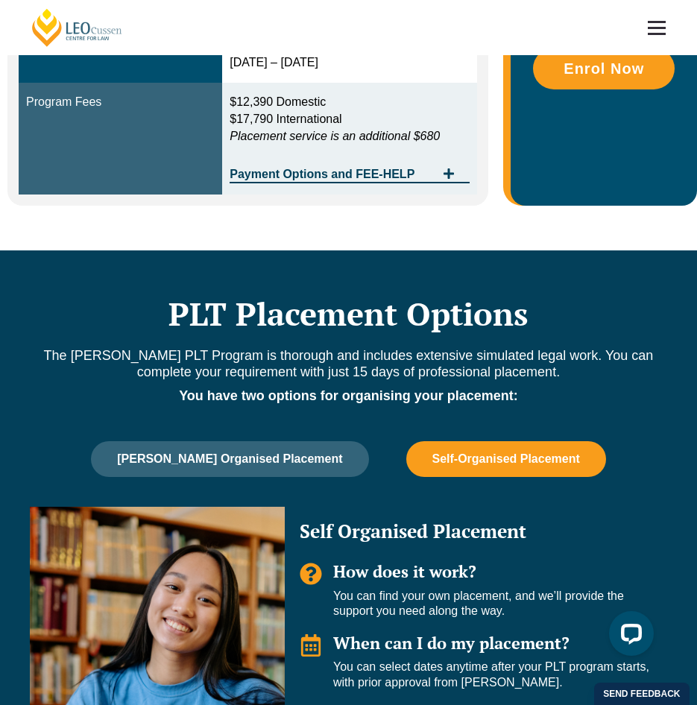
scroll to position [642, 0]
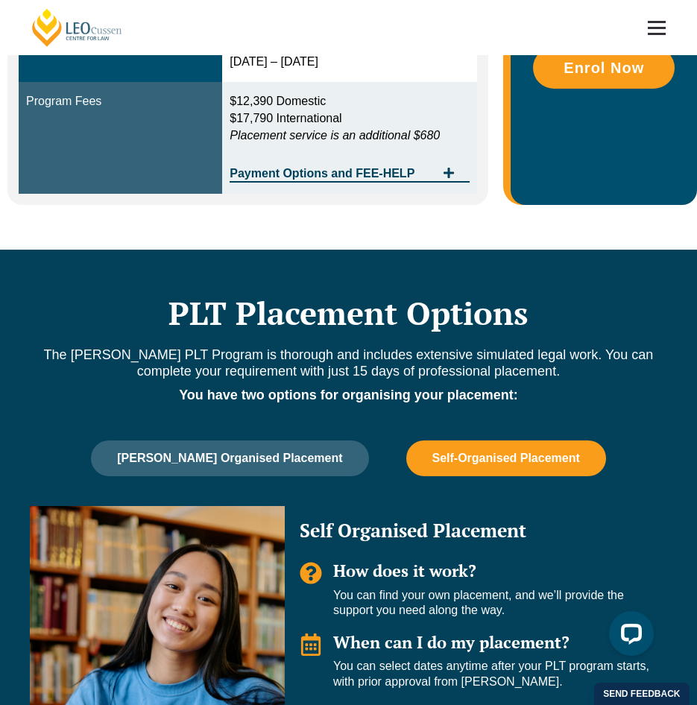
click at [462, 462] on span "Self-Organised Placement" at bounding box center [506, 458] width 148 height 13
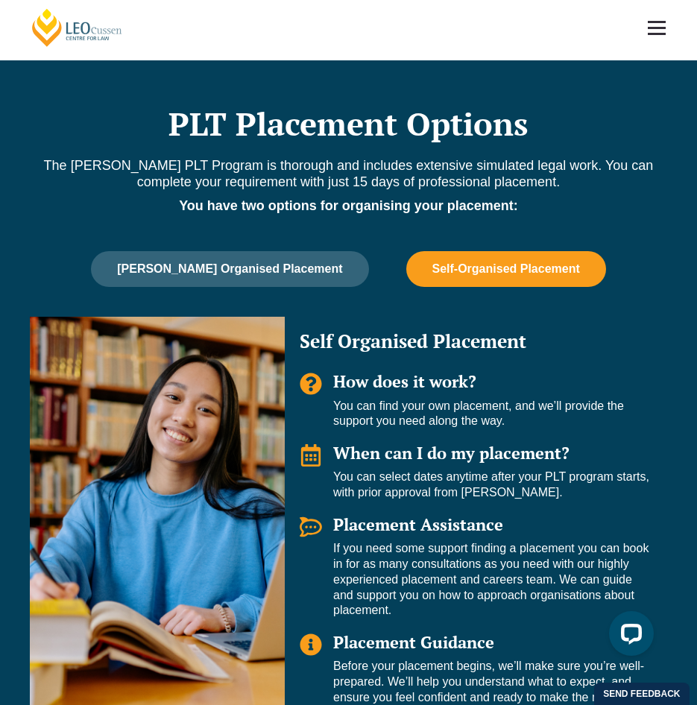
scroll to position [866, 0]
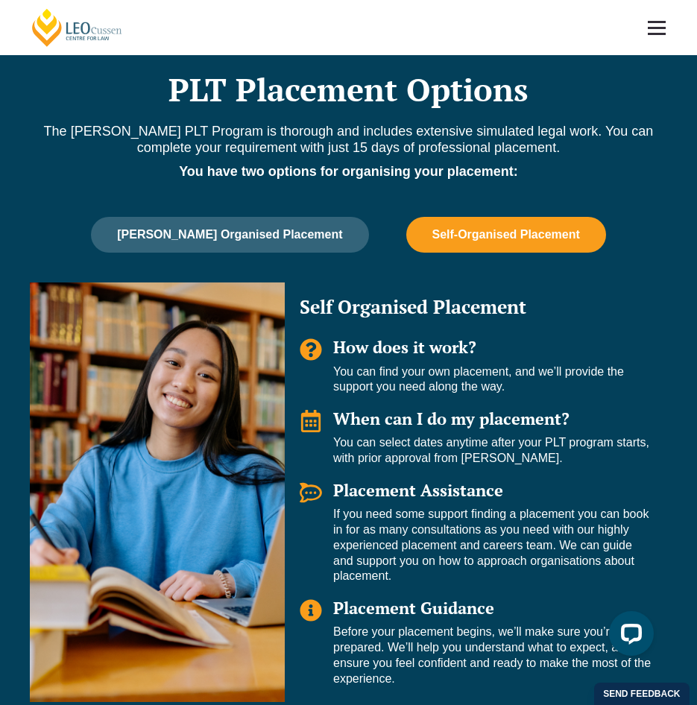
drag, startPoint x: 327, startPoint y: 509, endPoint x: 446, endPoint y: 579, distance: 138.3
click at [446, 579] on div "Placement Assistance If you need some support finding a placement you can book …" at bounding box center [476, 532] width 353 height 103
drag, startPoint x: 446, startPoint y: 579, endPoint x: 407, endPoint y: 576, distance: 39.6
click at [407, 576] on p "If you need some support finding a placement you can book in for as many consul…" at bounding box center [492, 546] width 319 height 78
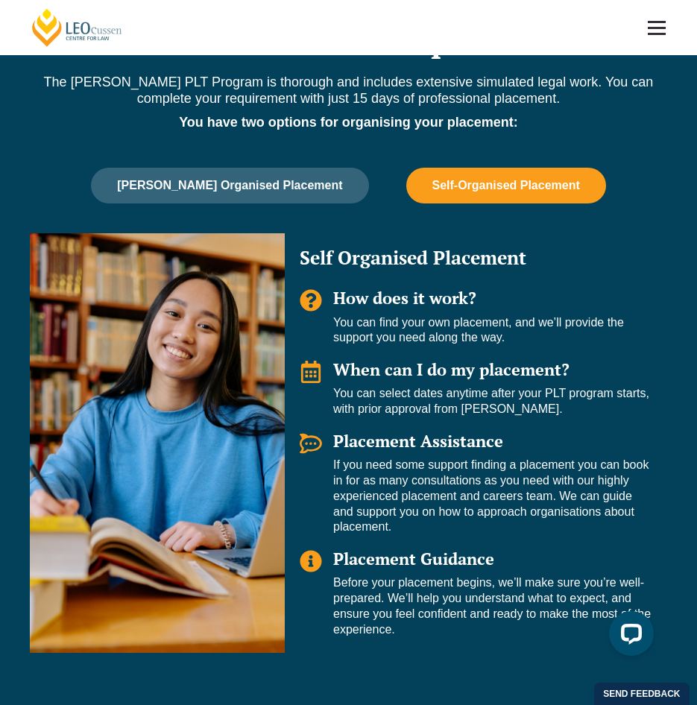
scroll to position [1015, 0]
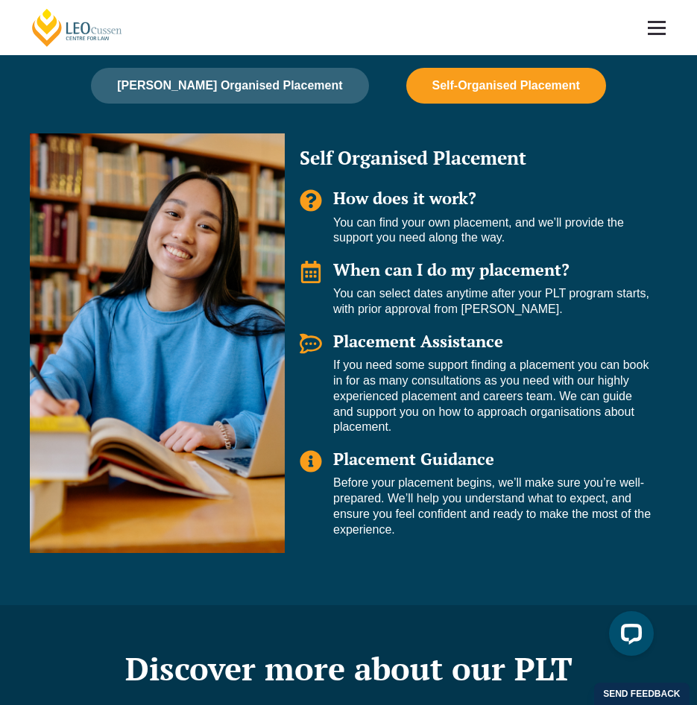
drag, startPoint x: 328, startPoint y: 474, endPoint x: 521, endPoint y: 546, distance: 205.9
click at [521, 546] on div "Self Organised Placement How does it work? You can find your own placement, and…" at bounding box center [476, 342] width 382 height 419
drag, startPoint x: 521, startPoint y: 546, endPoint x: 423, endPoint y: 545, distance: 97.6
click at [423, 545] on div "Self Organised Placement How does it work? You can find your own placement, and…" at bounding box center [476, 342] width 382 height 419
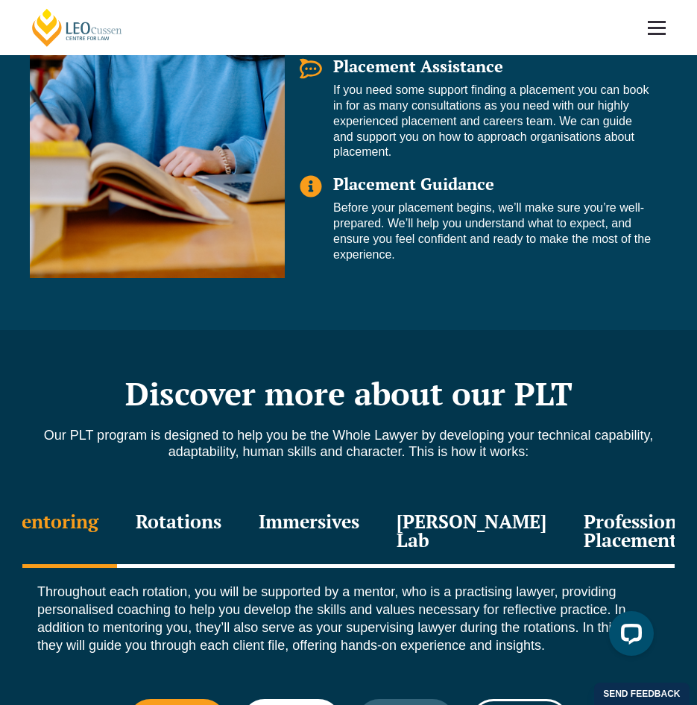
scroll to position [1313, 0]
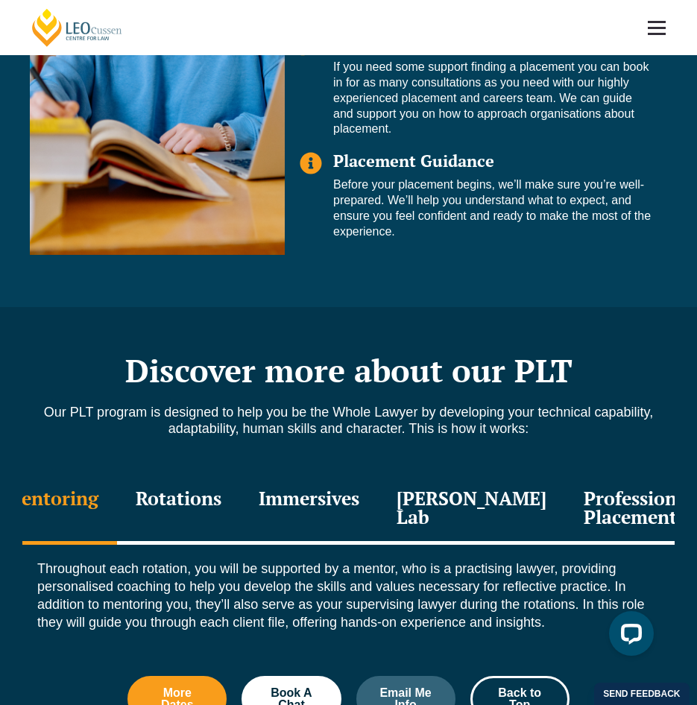
click at [114, 499] on div "Mentoring" at bounding box center [51, 509] width 131 height 71
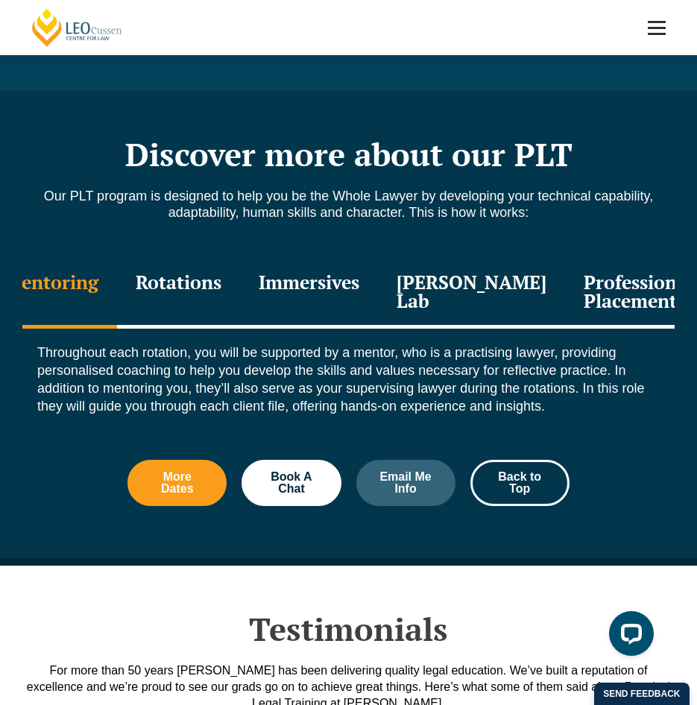
scroll to position [1537, 0]
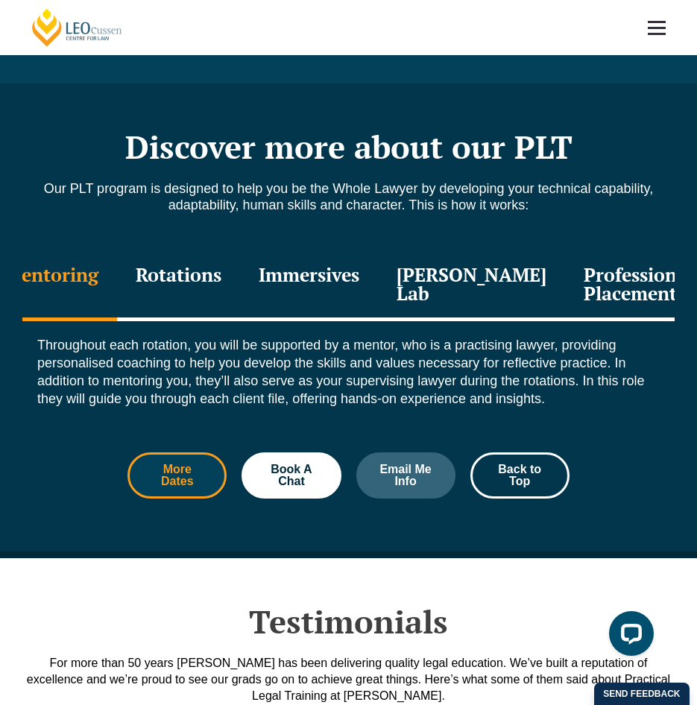
click at [165, 487] on span "More Dates" at bounding box center [177, 476] width 59 height 24
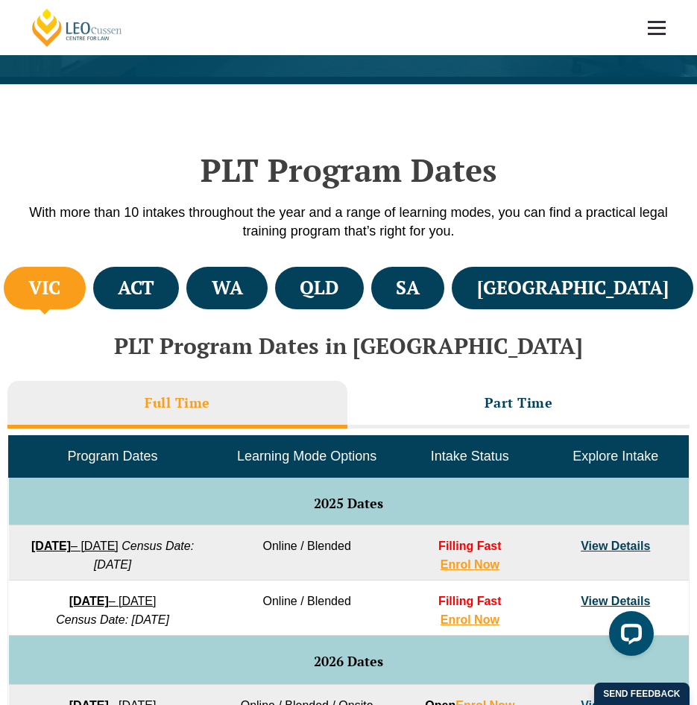
scroll to position [373, 0]
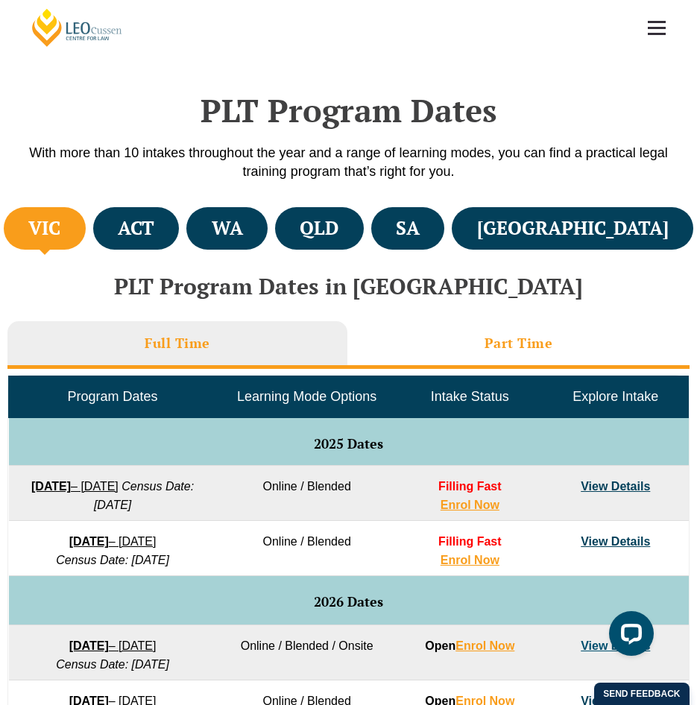
click at [555, 341] on li "Part Time" at bounding box center [518, 345] width 343 height 48
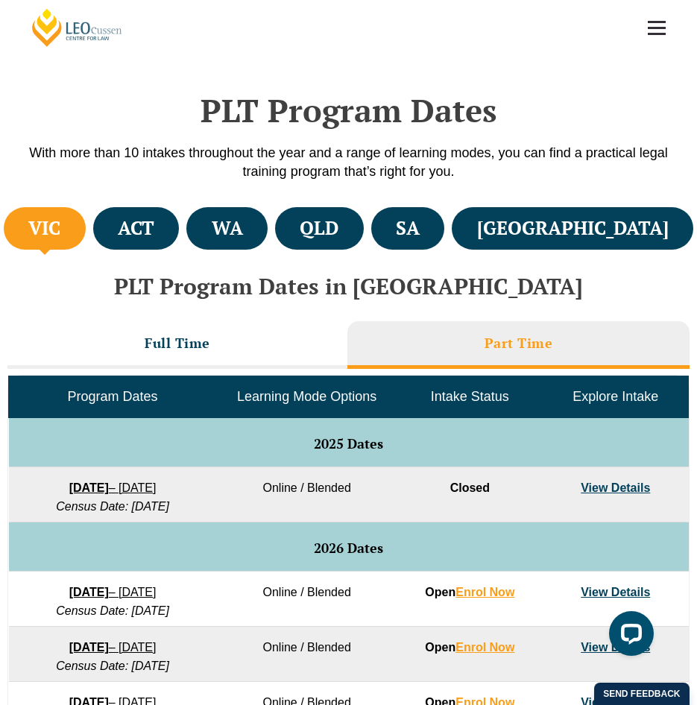
click at [590, 488] on link "View Details" at bounding box center [615, 487] width 69 height 13
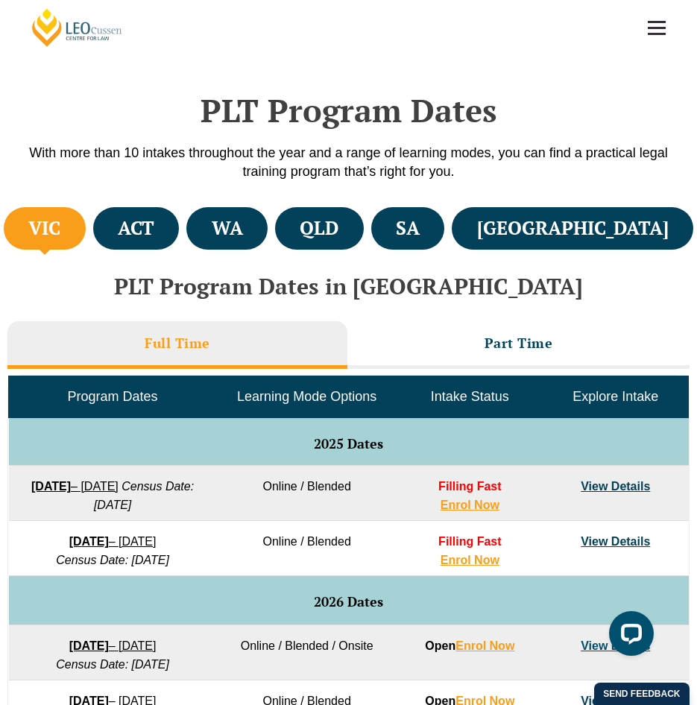
click at [94, 478] on td "[DATE] – [DATE] Census Date: [DATE]" at bounding box center [113, 493] width 208 height 55
click at [71, 486] on strong "[DATE]" at bounding box center [51, 486] width 40 height 13
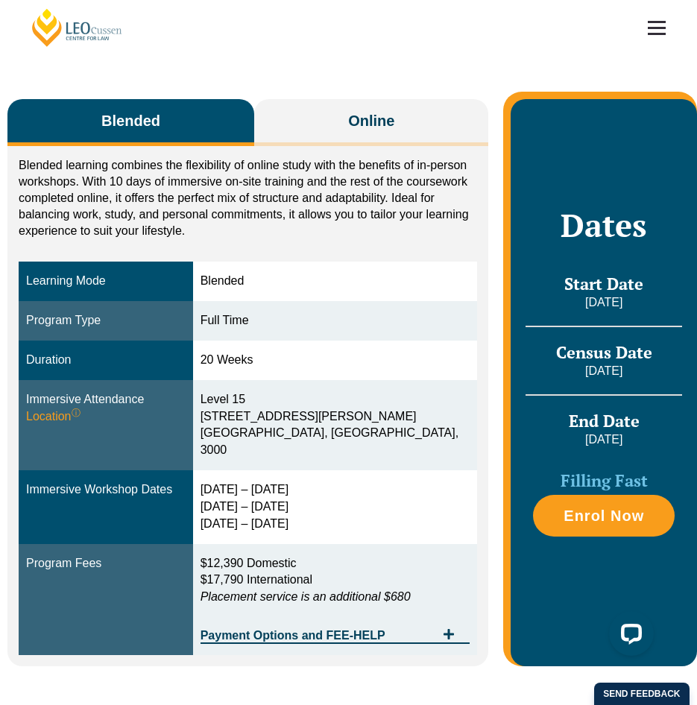
scroll to position [224, 0]
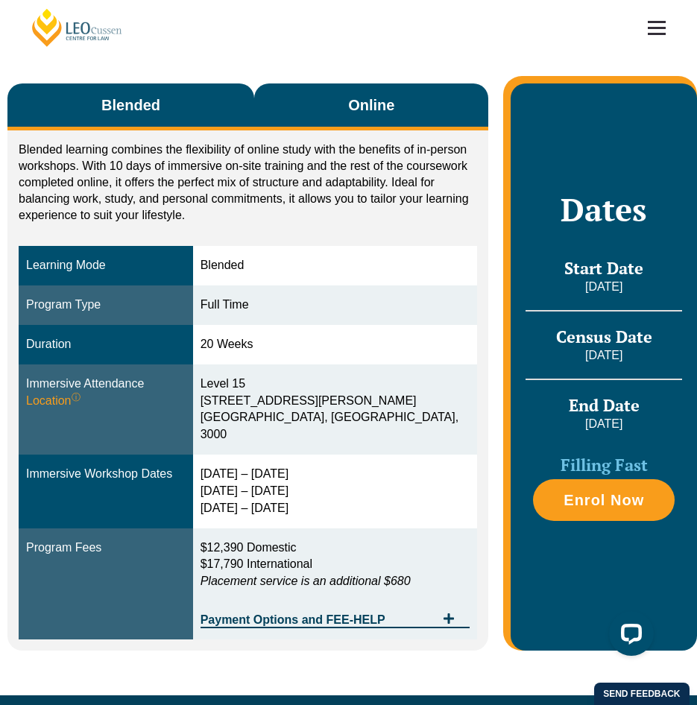
click at [294, 86] on button "Online" at bounding box center [371, 106] width 234 height 47
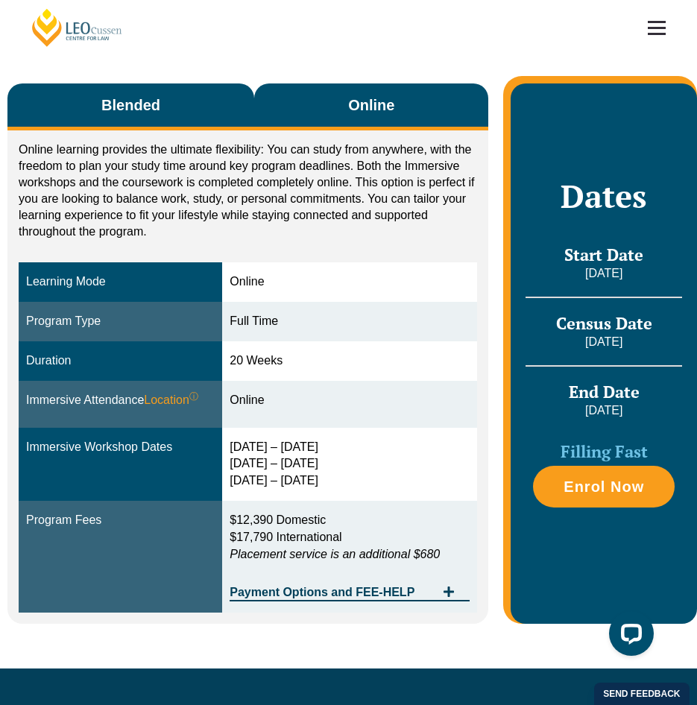
click at [157, 120] on button "Blended" at bounding box center [130, 106] width 247 height 47
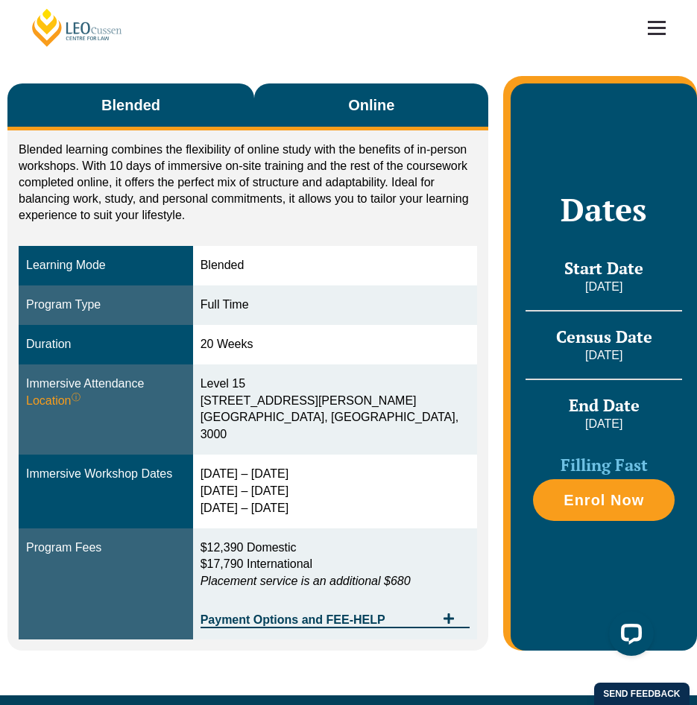
click at [325, 120] on button "Online" at bounding box center [371, 106] width 234 height 47
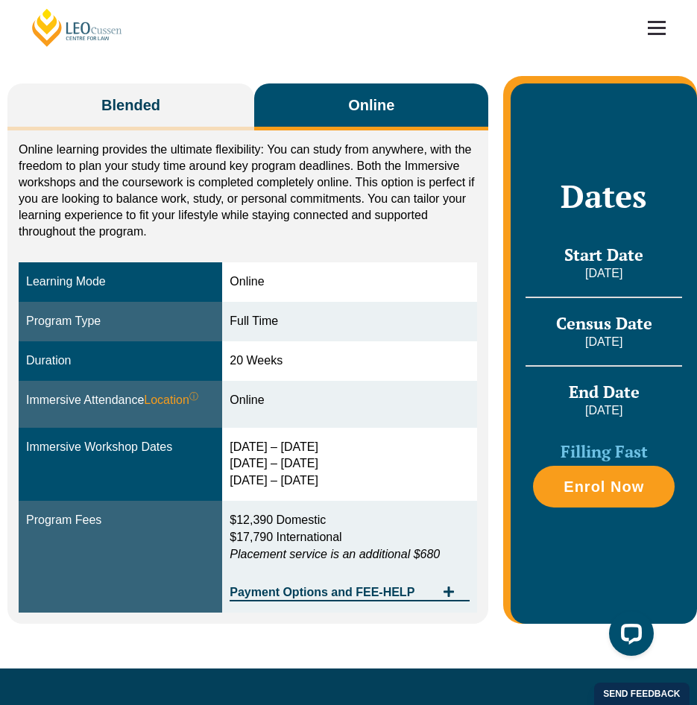
drag, startPoint x: 234, startPoint y: 282, endPoint x: 371, endPoint y: 493, distance: 252.2
click at [371, 493] on tbody "Learning Mode Online Program Type Full Time Duration 20 Weeks Immersive Attenda…" at bounding box center [248, 437] width 458 height 350
drag, startPoint x: 371, startPoint y: 493, endPoint x: 345, endPoint y: 490, distance: 26.3
click at [345, 490] on td "30 Sep – 3 Oct 2025 10 – 12 Dec 2025 11 – 13 Feb 2026" at bounding box center [349, 465] width 255 height 74
